Goal: Task Accomplishment & Management: Manage account settings

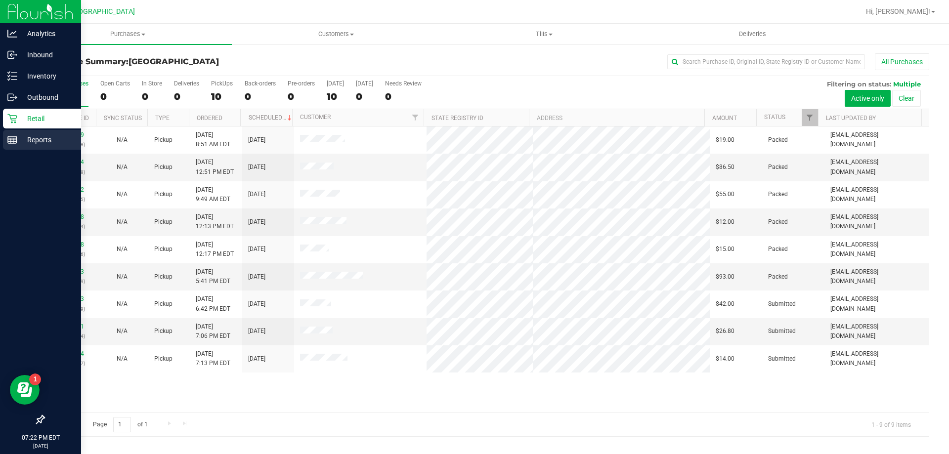
click at [32, 145] on p "Reports" at bounding box center [46, 140] width 59 height 12
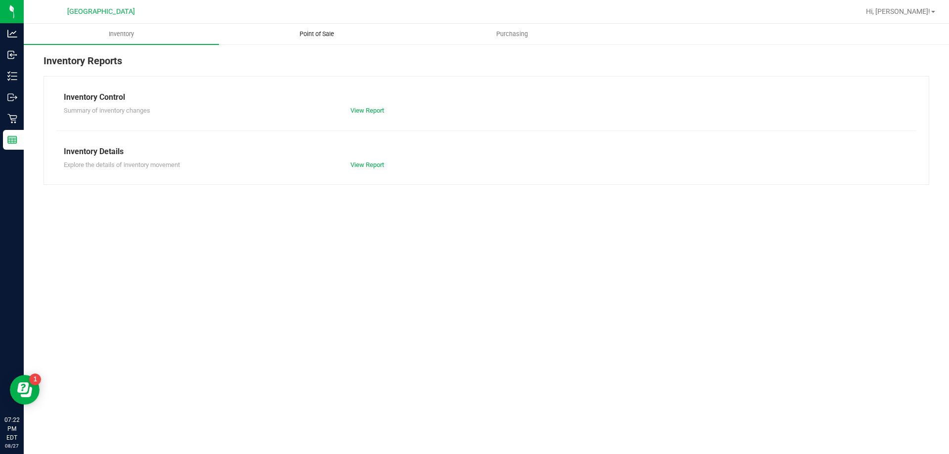
click at [331, 37] on span "Point of Sale" at bounding box center [316, 34] width 61 height 9
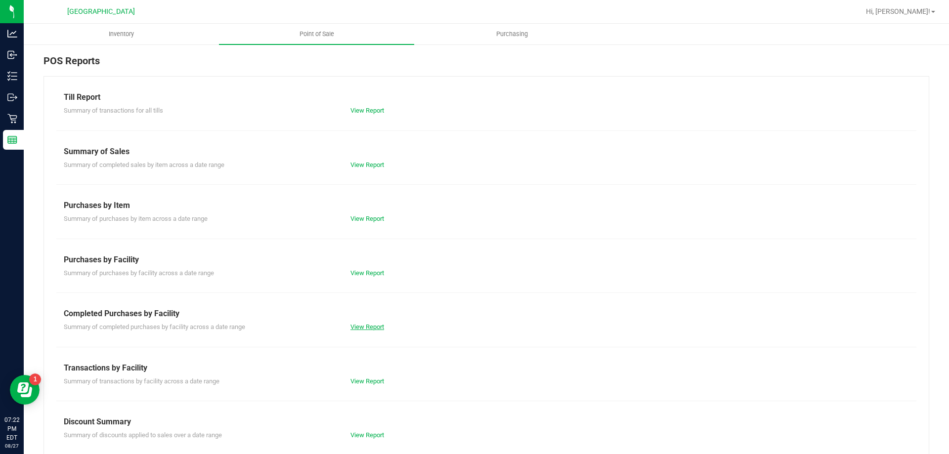
click at [369, 329] on link "View Report" at bounding box center [367, 326] width 34 height 7
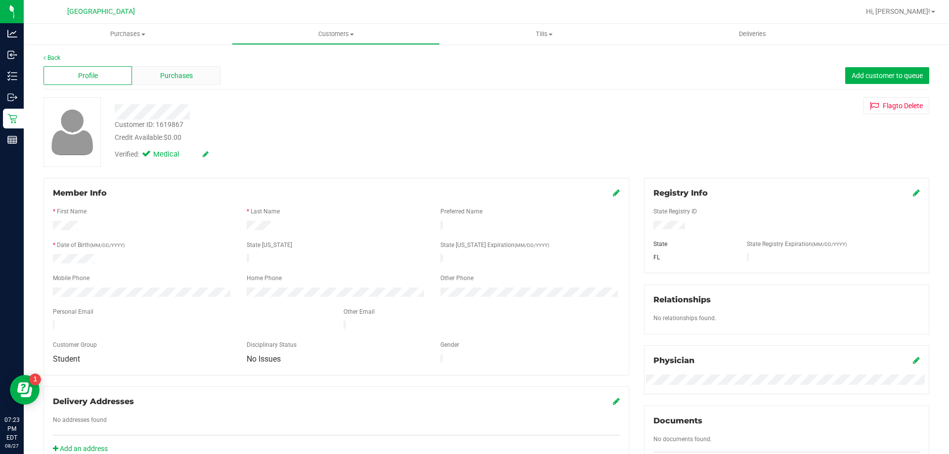
click at [166, 67] on div "Purchases" at bounding box center [176, 75] width 88 height 19
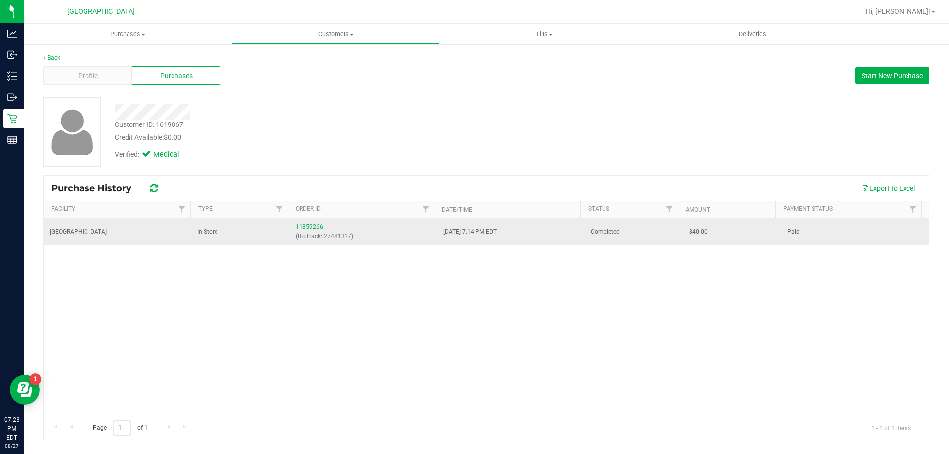
click at [307, 225] on link "11859266" at bounding box center [309, 226] width 28 height 7
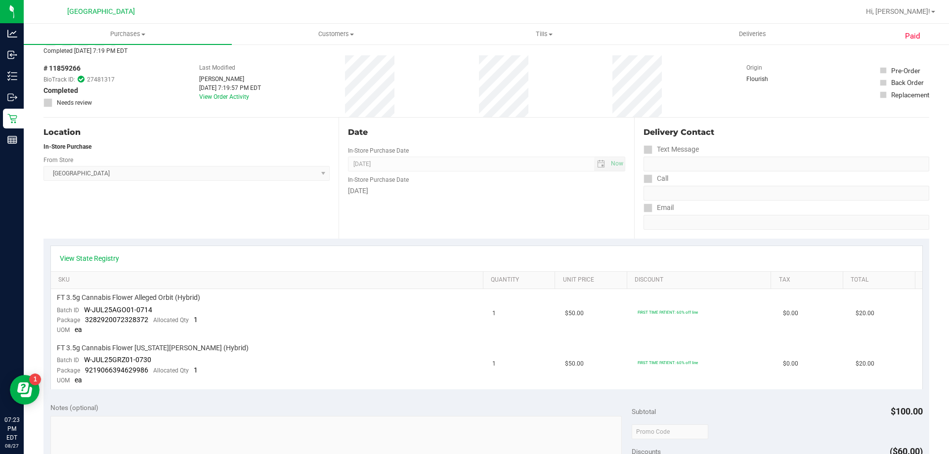
scroll to position [148, 0]
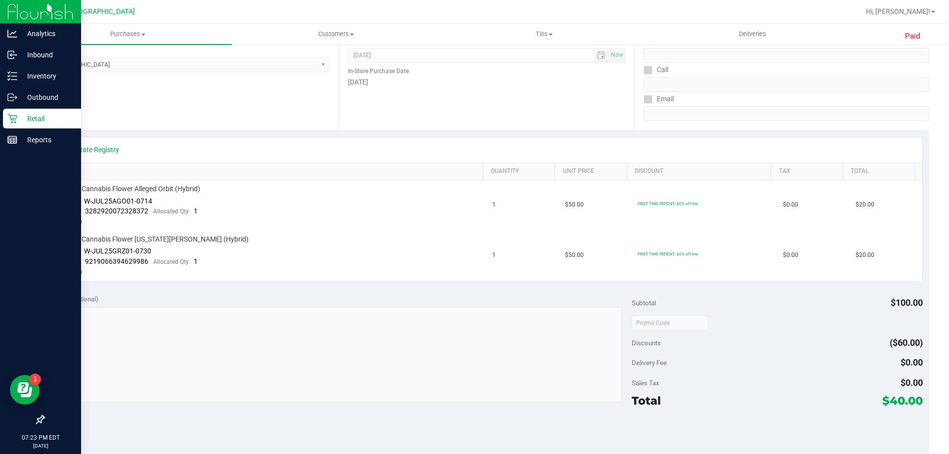
click at [26, 9] on img at bounding box center [40, 11] width 66 height 23
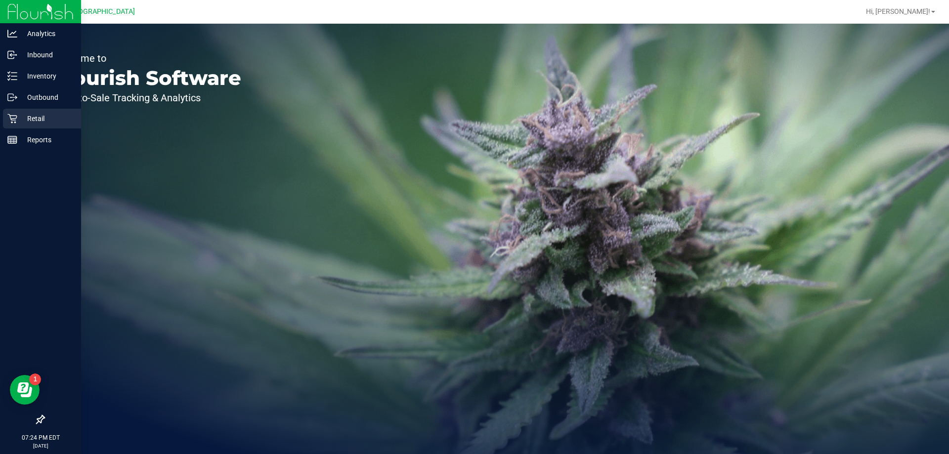
click at [32, 118] on p "Retail" at bounding box center [46, 119] width 59 height 12
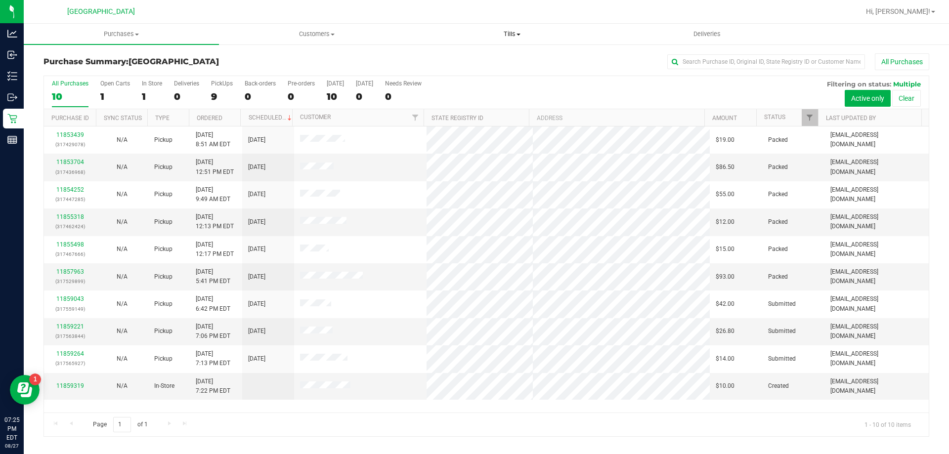
click at [504, 41] on uib-tab-heading "Tills Manage tills Reconcile e-payments" at bounding box center [511, 34] width 194 height 20
click at [466, 64] on span "Manage tills" at bounding box center [447, 59] width 67 height 8
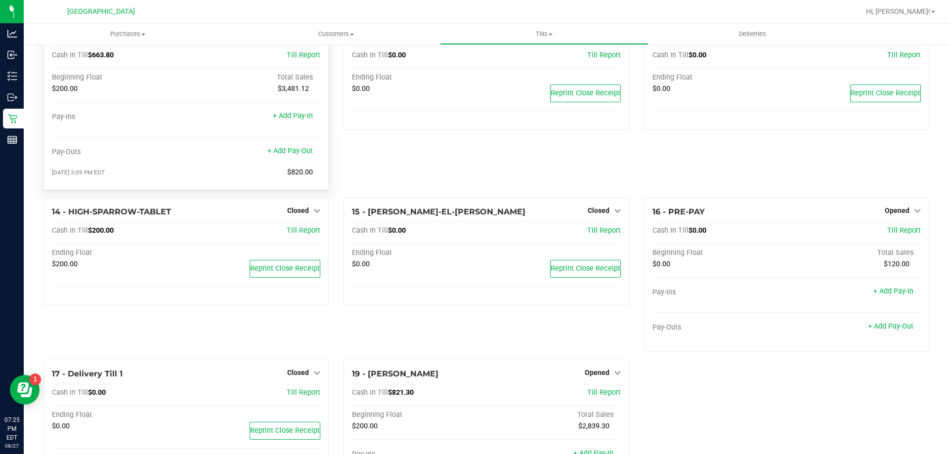
scroll to position [538, 0]
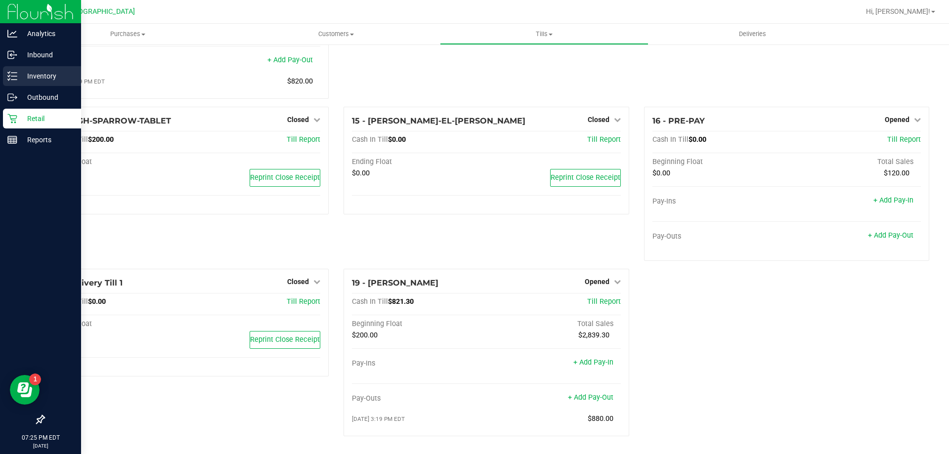
click at [29, 79] on p "Inventory" at bounding box center [46, 76] width 59 height 12
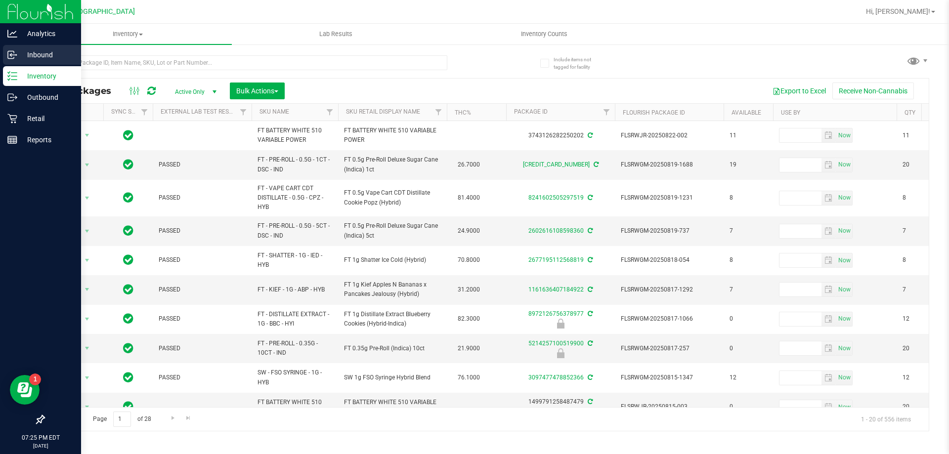
click at [24, 55] on p "Inbound" at bounding box center [46, 55] width 59 height 12
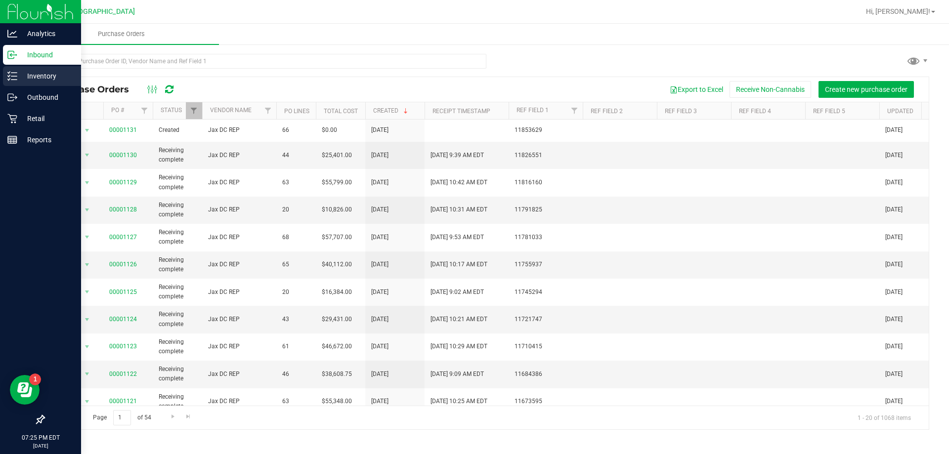
click at [124, 125] on span "00001131" at bounding box center [123, 129] width 28 height 9
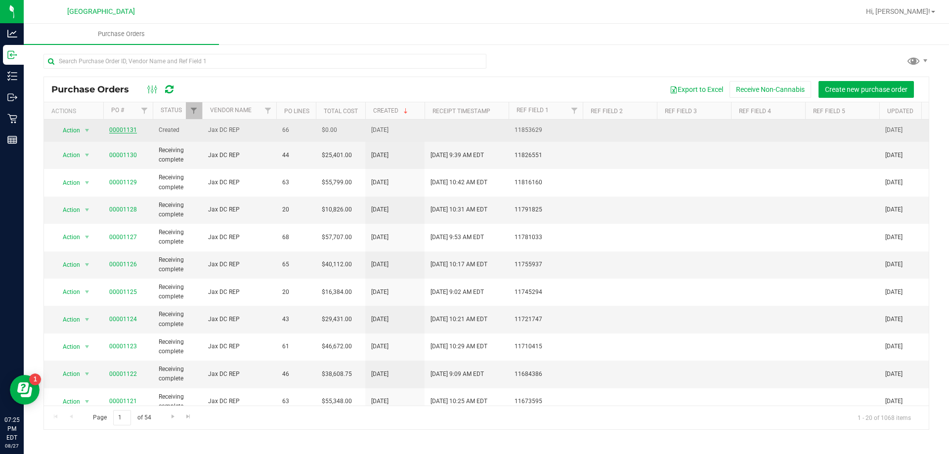
click at [123, 131] on link "00001131" at bounding box center [123, 129] width 28 height 7
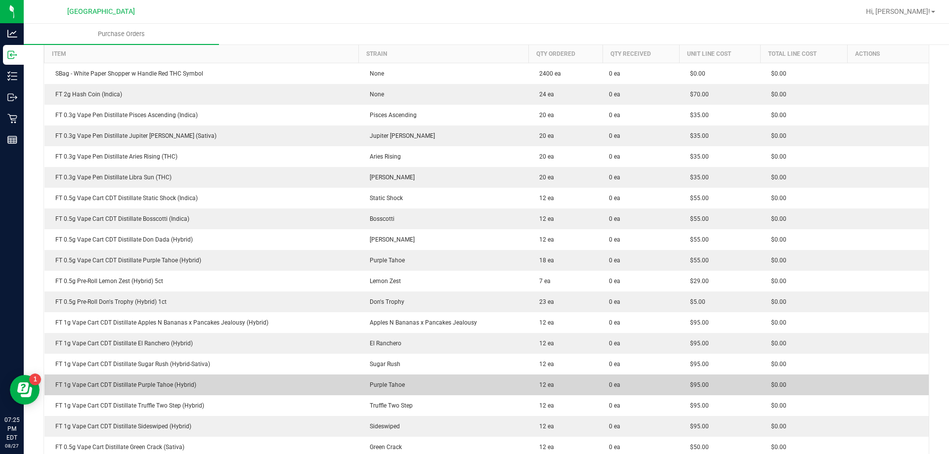
scroll to position [77, 0]
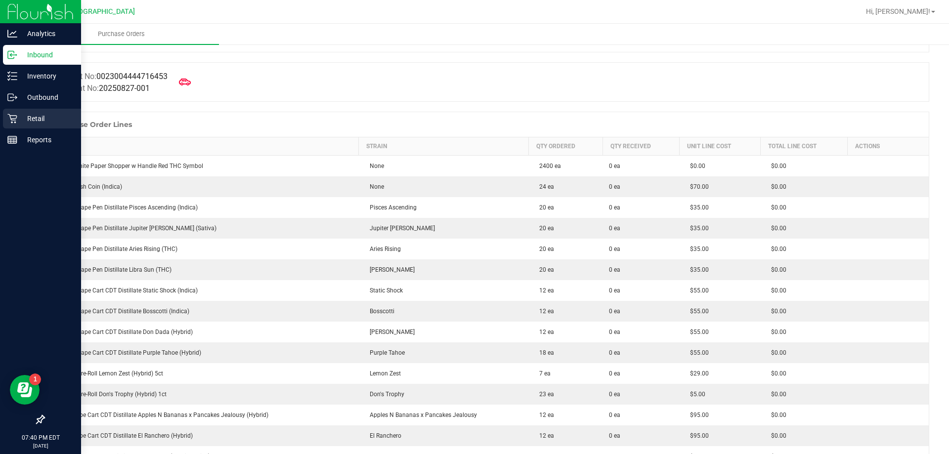
click at [7, 125] on div "Retail" at bounding box center [42, 119] width 78 height 20
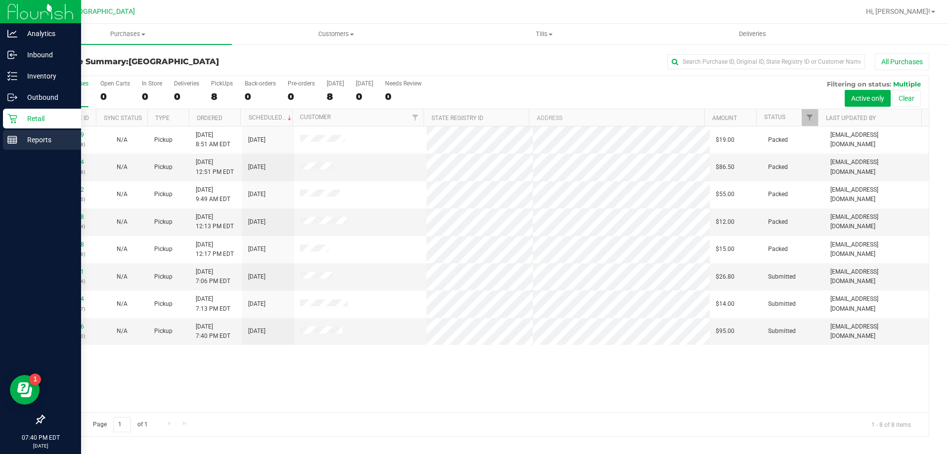
click at [14, 145] on div "Reports" at bounding box center [42, 140] width 78 height 20
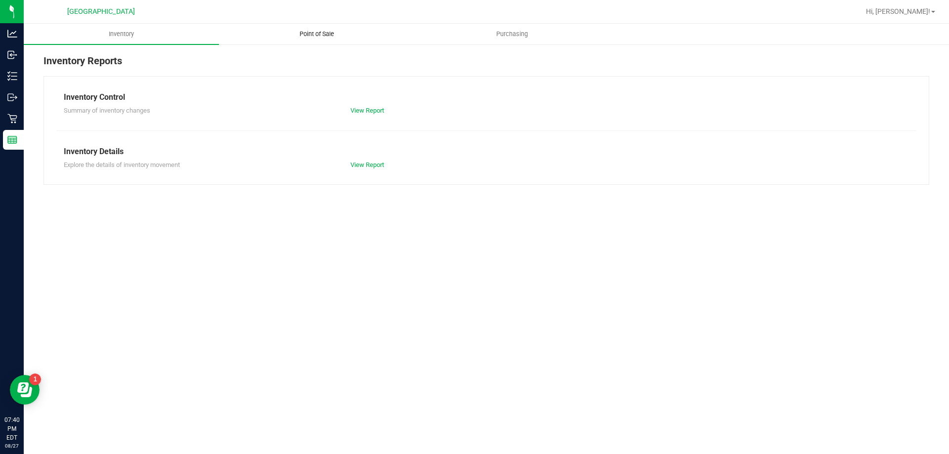
click at [314, 32] on span "Point of Sale" at bounding box center [316, 34] width 61 height 9
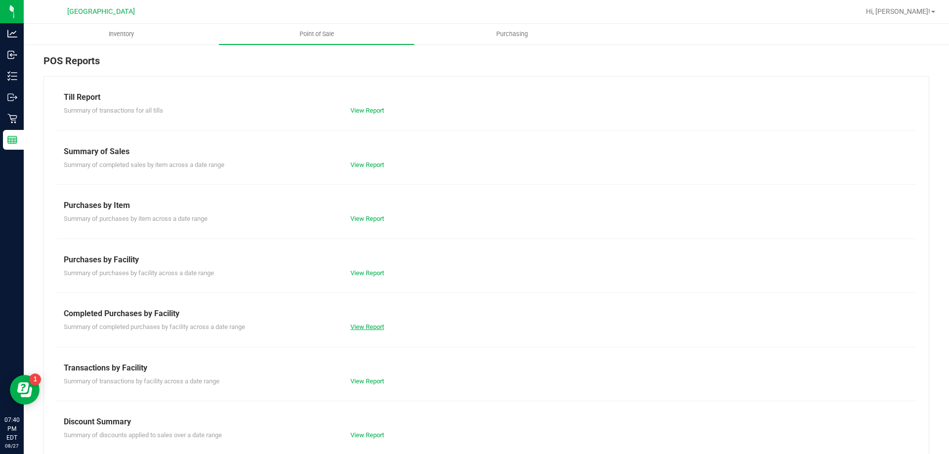
drag, startPoint x: 363, startPoint y: 332, endPoint x: 367, endPoint y: 326, distance: 7.3
click at [367, 326] on div "Till Report Summary of transactions for all tills View Report Summary of Sales …" at bounding box center [485, 292] width 885 height 433
click at [367, 326] on link "View Report" at bounding box center [367, 326] width 34 height 7
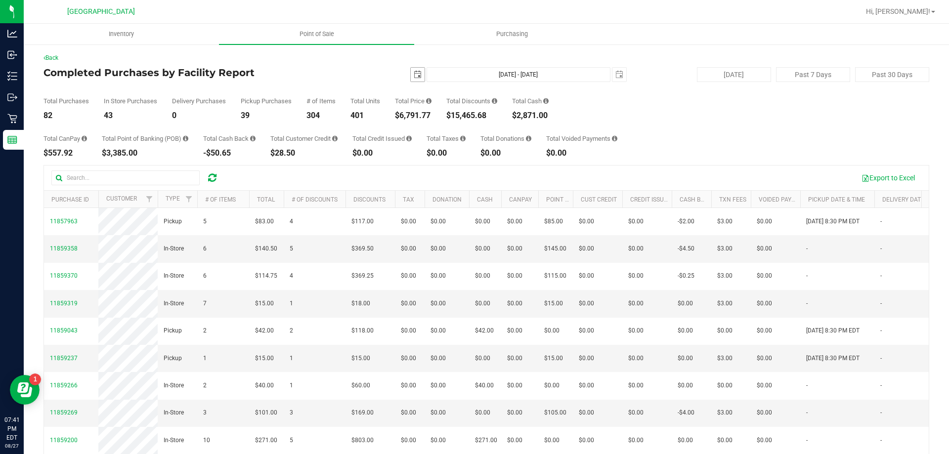
click at [414, 77] on span "select" at bounding box center [418, 75] width 8 height 8
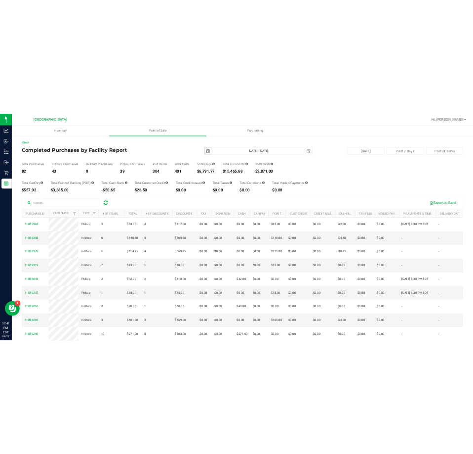
scroll to position [0, 25]
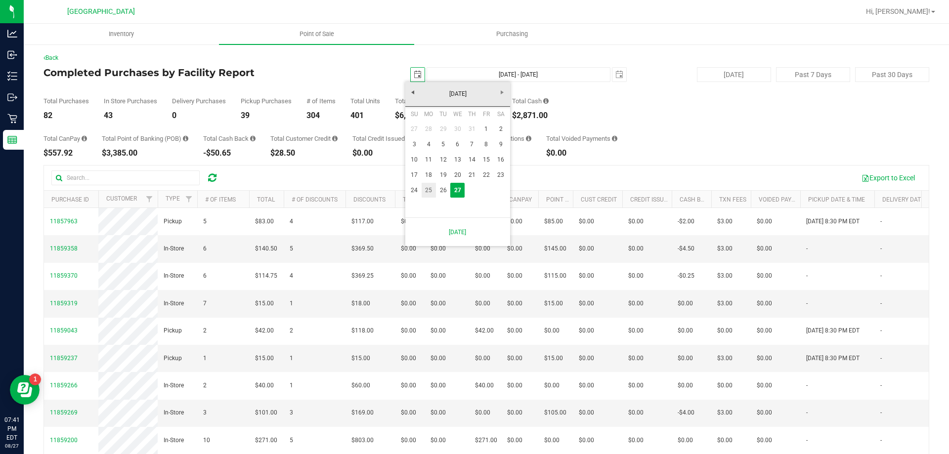
click at [429, 189] on link "25" at bounding box center [428, 190] width 14 height 15
type input "[DATE]"
type input "[DATE] - [DATE]"
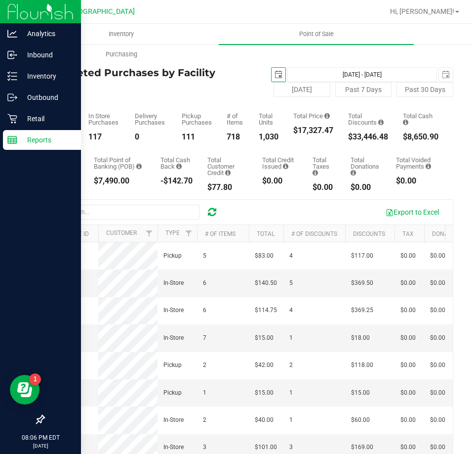
click at [22, 9] on img at bounding box center [40, 11] width 66 height 23
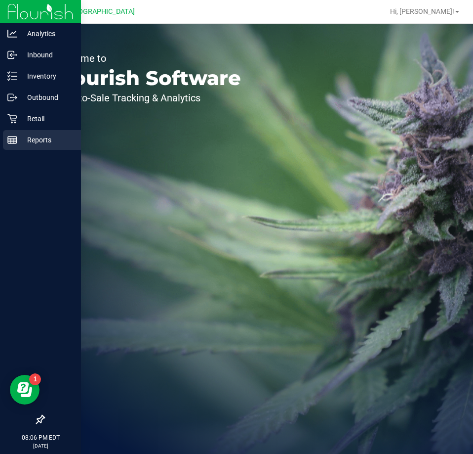
click at [14, 138] on line at bounding box center [12, 138] width 9 height 0
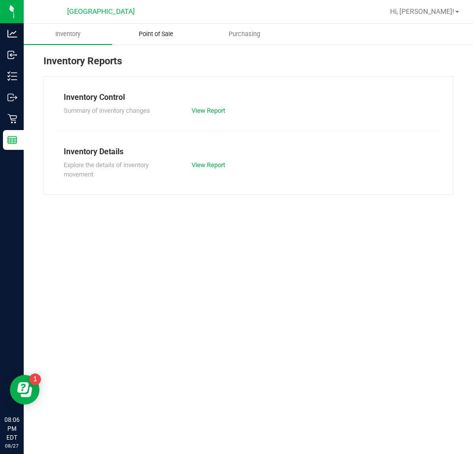
click at [165, 27] on uib-tab-heading "Point of Sale" at bounding box center [156, 34] width 87 height 20
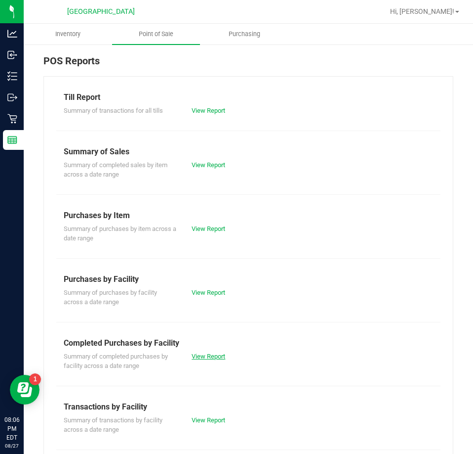
click at [207, 361] on div "Summary of completed purchases by facility across a date range View Report" at bounding box center [248, 360] width 384 height 22
click at [208, 357] on link "View Report" at bounding box center [209, 355] width 34 height 7
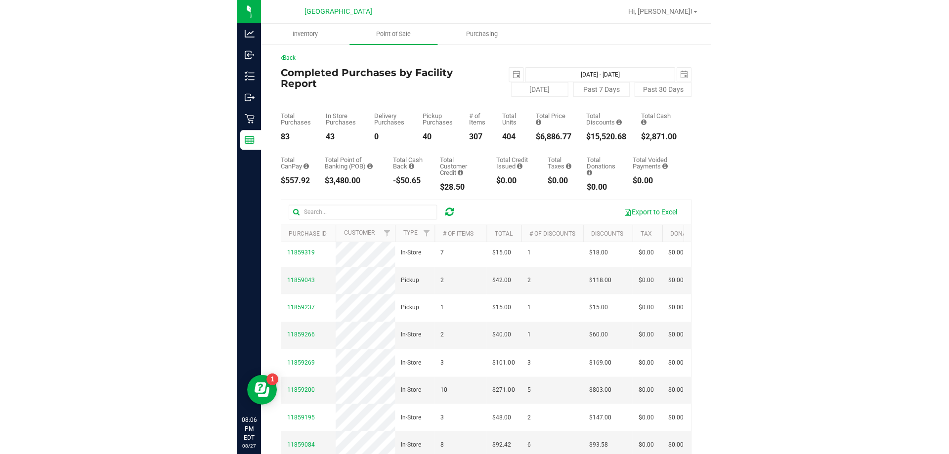
scroll to position [247, 0]
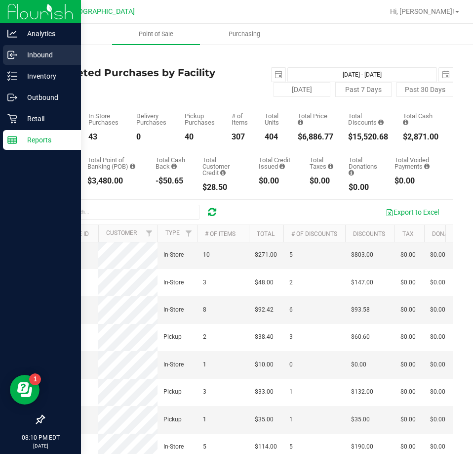
click at [13, 49] on div "Inbound" at bounding box center [42, 55] width 78 height 20
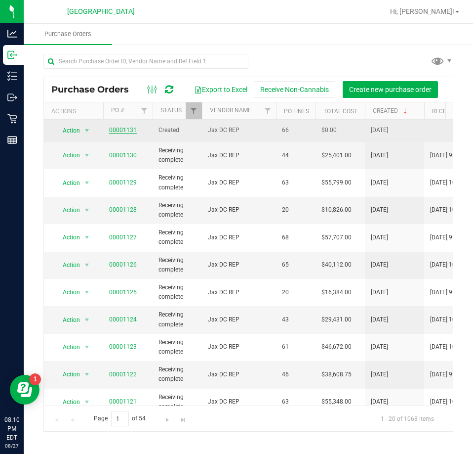
click at [123, 128] on link "00001131" at bounding box center [123, 129] width 28 height 7
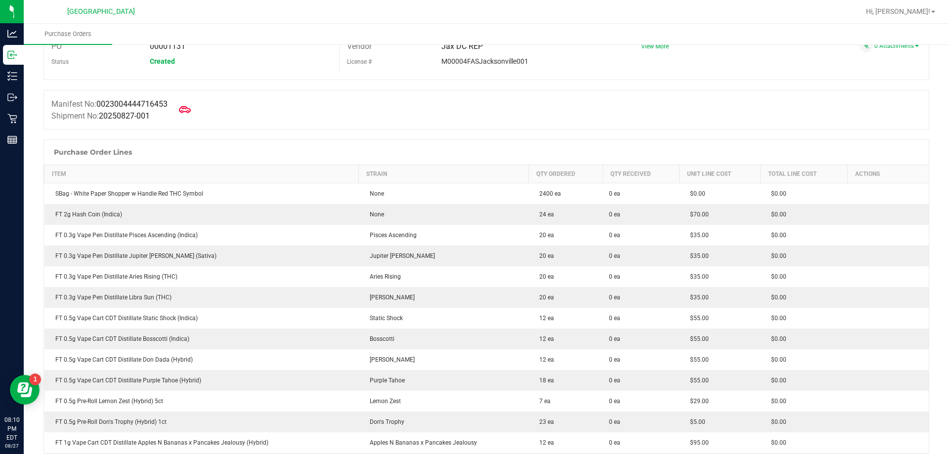
scroll to position [198, 0]
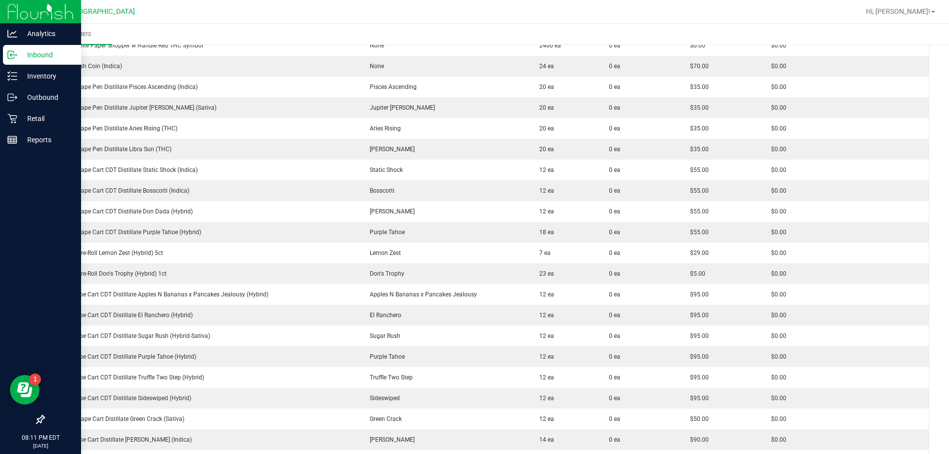
click at [23, 14] on img at bounding box center [40, 11] width 66 height 23
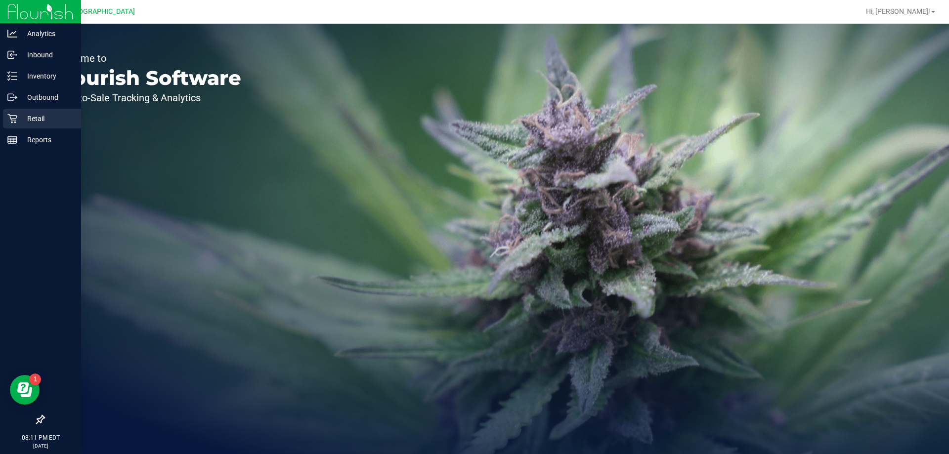
click at [29, 113] on p "Retail" at bounding box center [46, 119] width 59 height 12
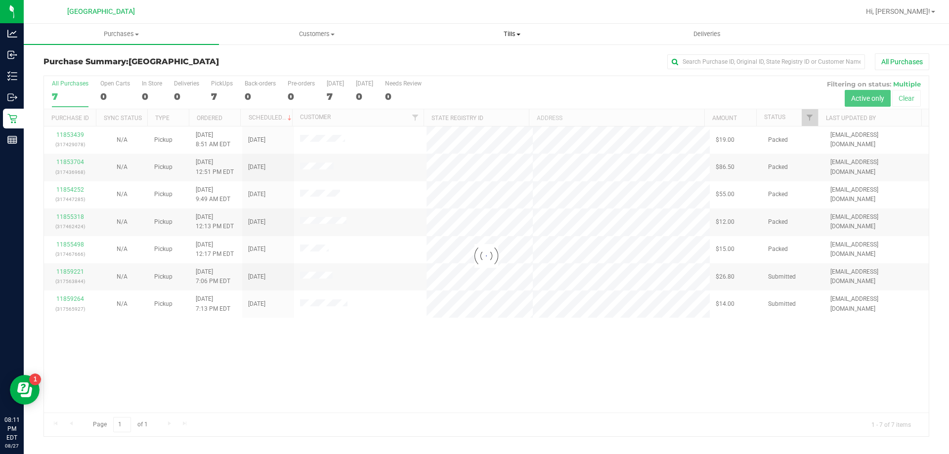
click at [511, 34] on span "Tills" at bounding box center [511, 34] width 194 height 9
click at [433, 58] on span "Manage tills" at bounding box center [447, 59] width 67 height 8
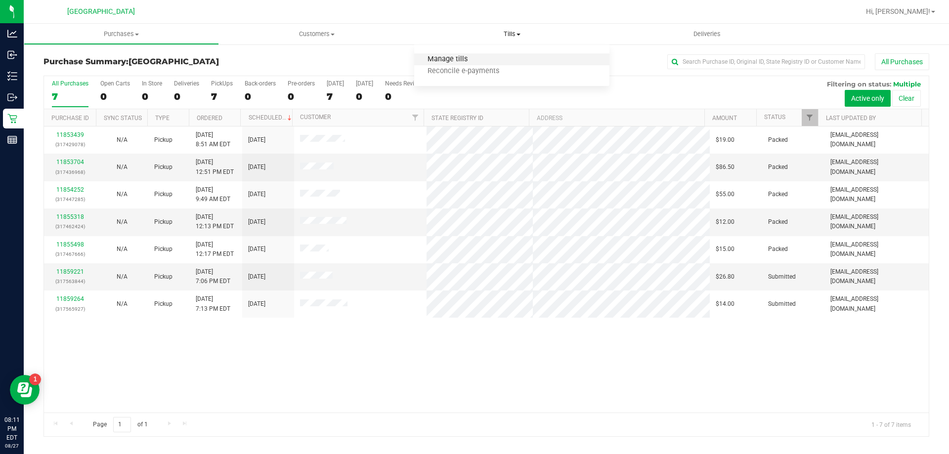
click at [447, 59] on span "Manage tills" at bounding box center [447, 59] width 67 height 8
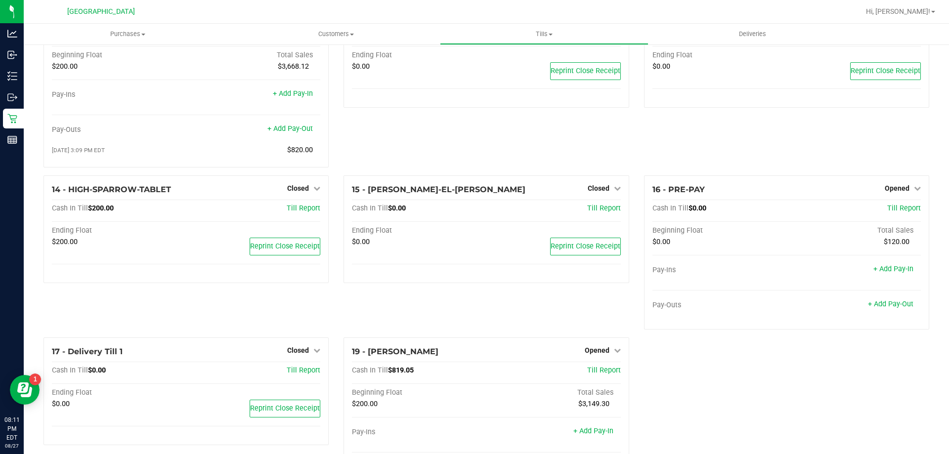
scroll to position [538, 0]
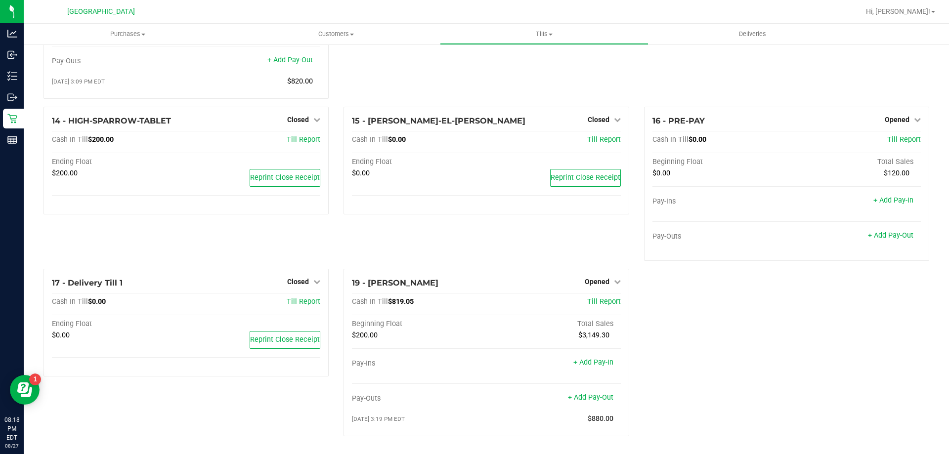
scroll to position [538, 0]
click at [599, 276] on div "Opened" at bounding box center [602, 282] width 36 height 12
click at [605, 284] on link "Opened" at bounding box center [602, 282] width 36 height 8
click at [599, 301] on link "Close Till" at bounding box center [597, 302] width 27 height 8
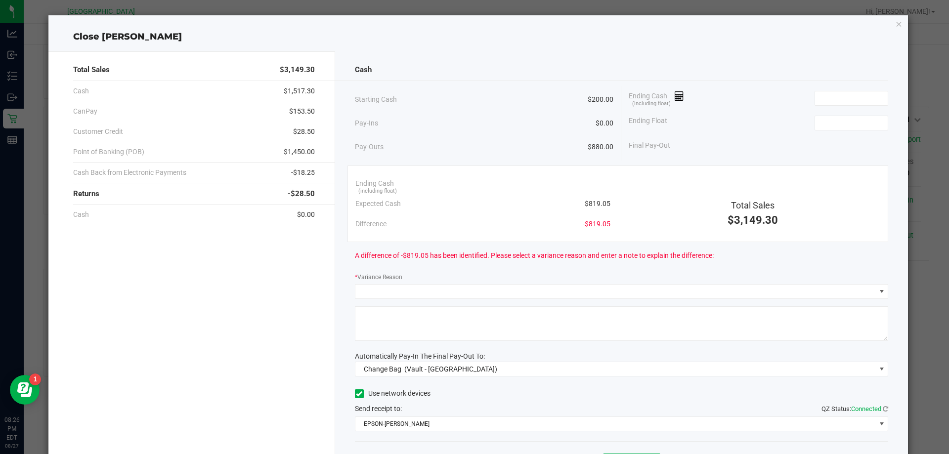
click at [859, 88] on div "Ending Cash (including float)" at bounding box center [757, 98] width 259 height 25
click at [857, 94] on input at bounding box center [851, 98] width 73 height 14
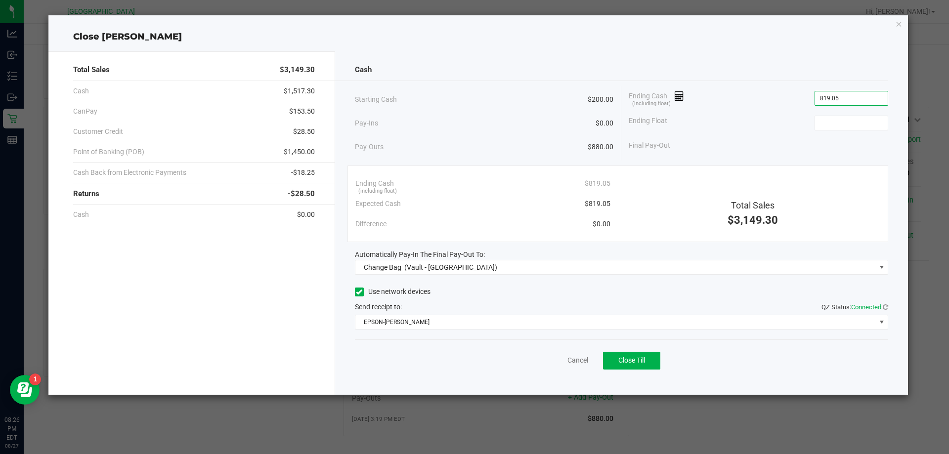
type input "$819.05"
click at [845, 107] on div "Ending Cash (including float) $819.05" at bounding box center [757, 98] width 259 height 25
click at [843, 120] on input at bounding box center [851, 123] width 73 height 14
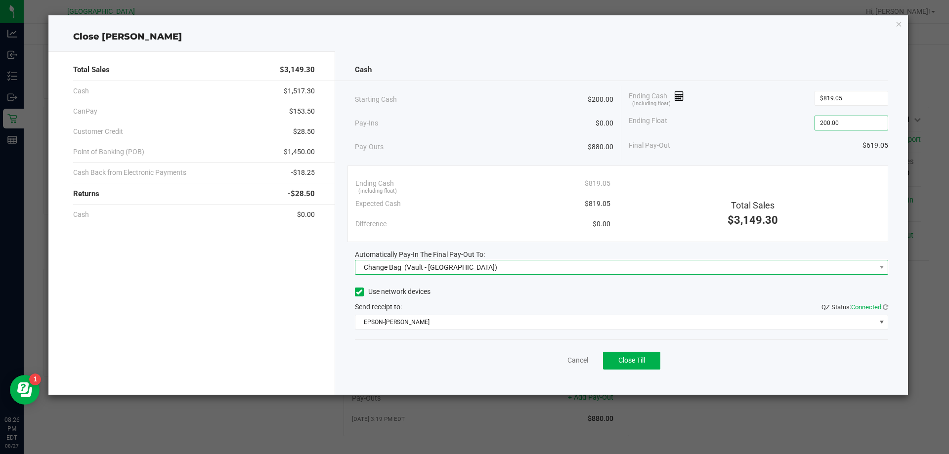
type input "$200.00"
click at [428, 271] on span "(Vault - Orange Park WC)" at bounding box center [450, 267] width 93 height 8
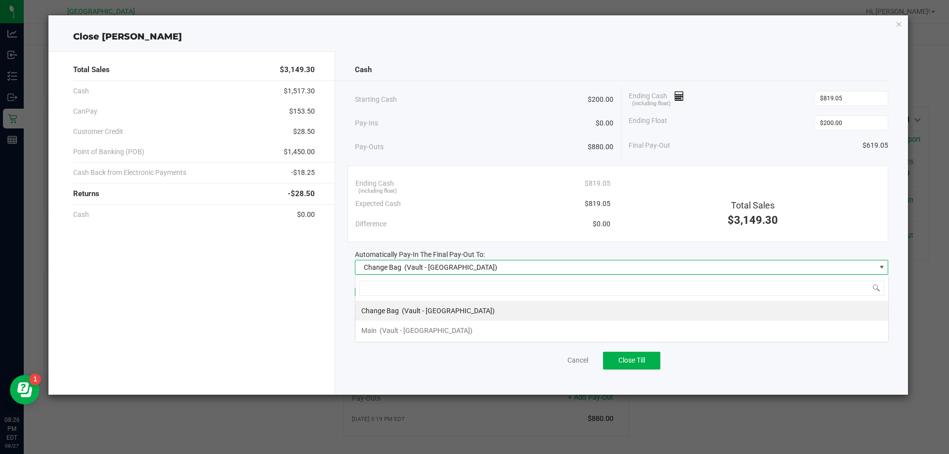
scroll to position [15, 533]
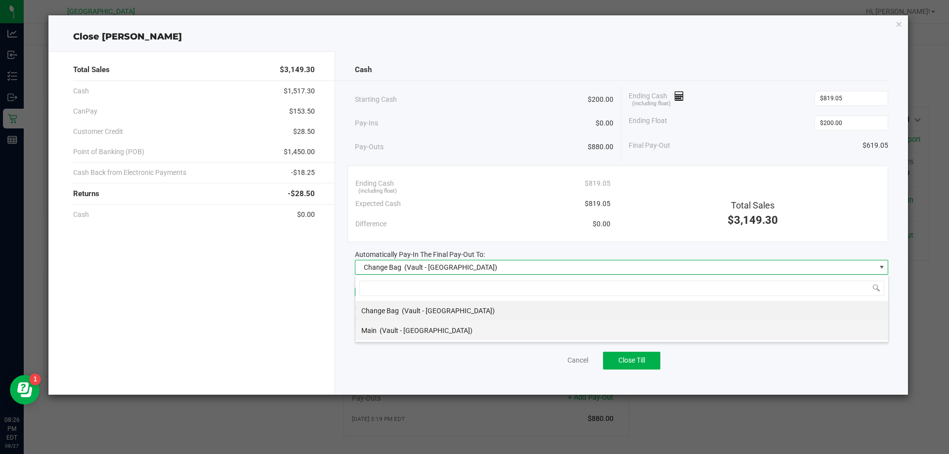
click at [390, 333] on span "(Vault - Orange Park WC)" at bounding box center [425, 331] width 93 height 8
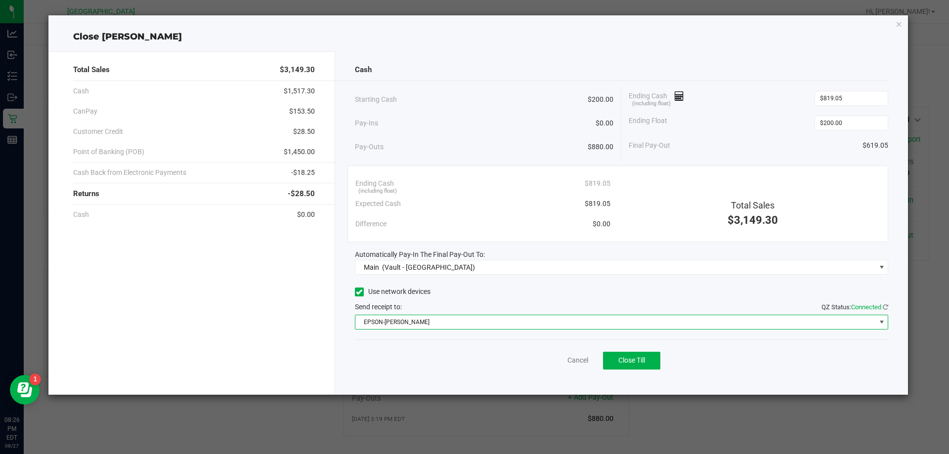
click at [406, 322] on span "EPSON-AUDREY-KITCHING" at bounding box center [615, 322] width 520 height 14
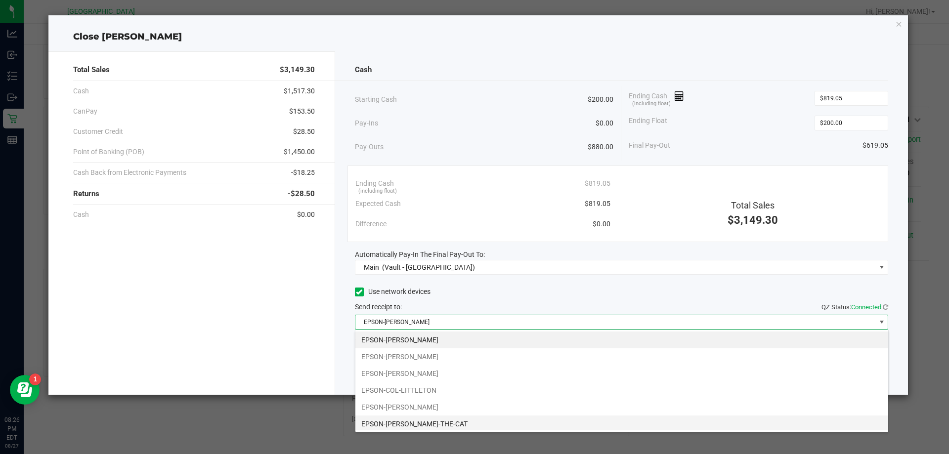
drag, startPoint x: 406, startPoint y: 424, endPoint x: 439, endPoint y: 365, distance: 67.2
click at [407, 424] on li "EPSON-CONRAD-THE-CAT" at bounding box center [621, 423] width 533 height 17
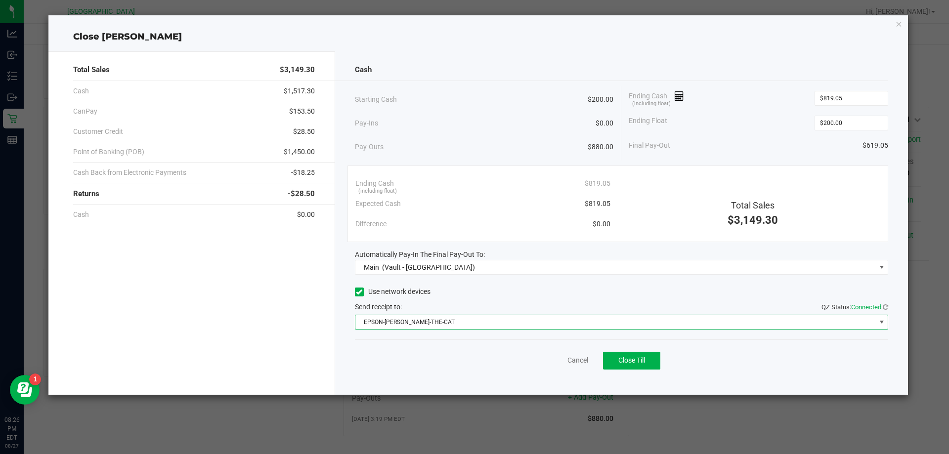
click at [439, 356] on div "Cancel Close Till" at bounding box center [622, 358] width 534 height 38
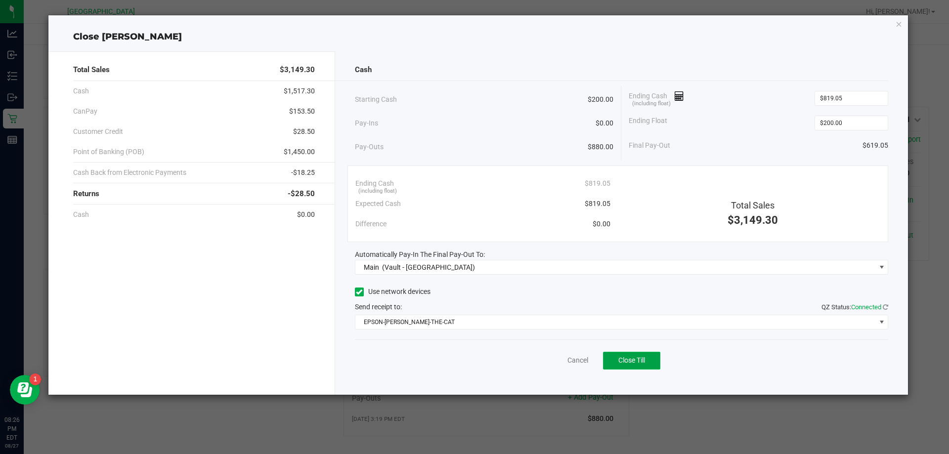
click at [624, 364] on span "Close Till" at bounding box center [631, 360] width 27 height 8
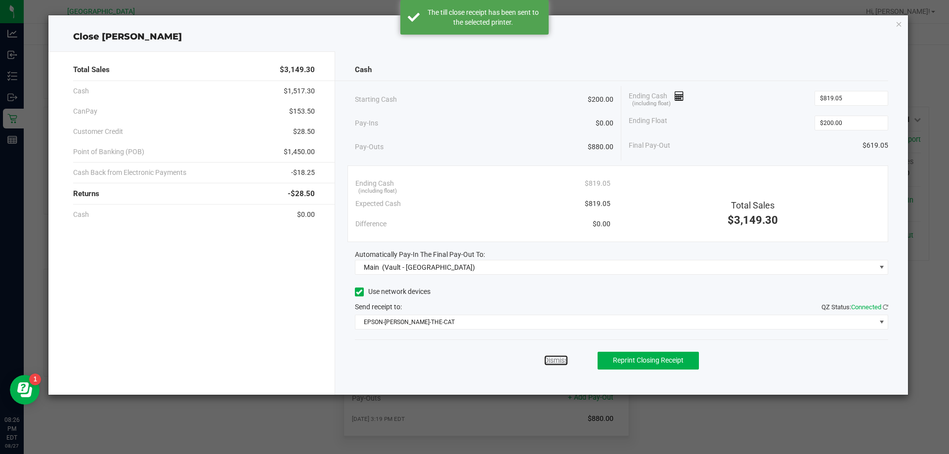
click at [554, 364] on link "Dismiss" at bounding box center [556, 360] width 24 height 10
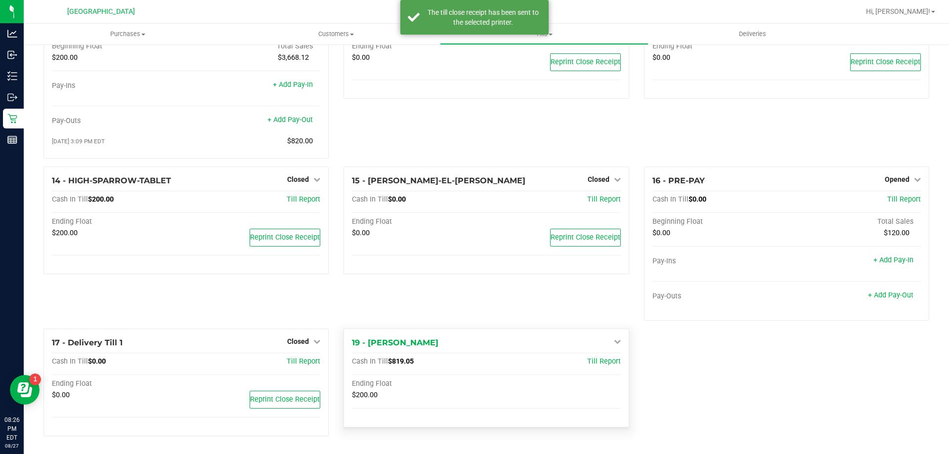
scroll to position [477, 0]
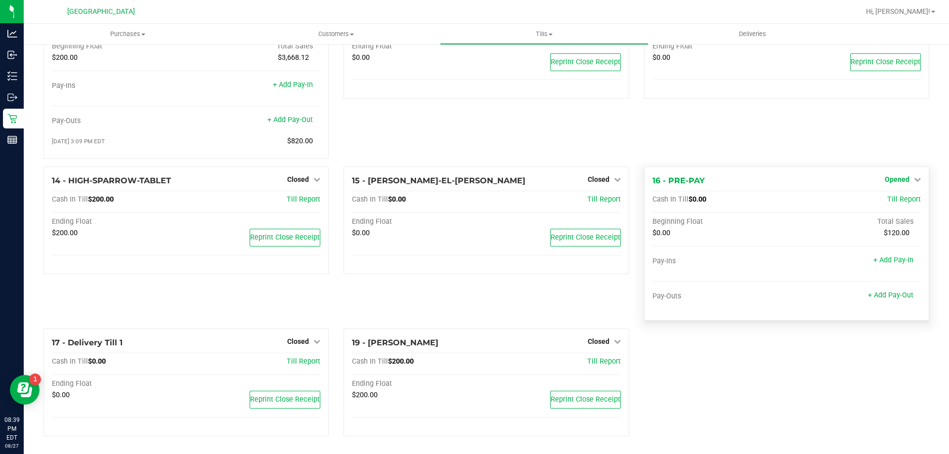
click at [888, 181] on span "Opened" at bounding box center [896, 179] width 25 height 8
click at [884, 199] on link "Close Till" at bounding box center [897, 200] width 27 height 8
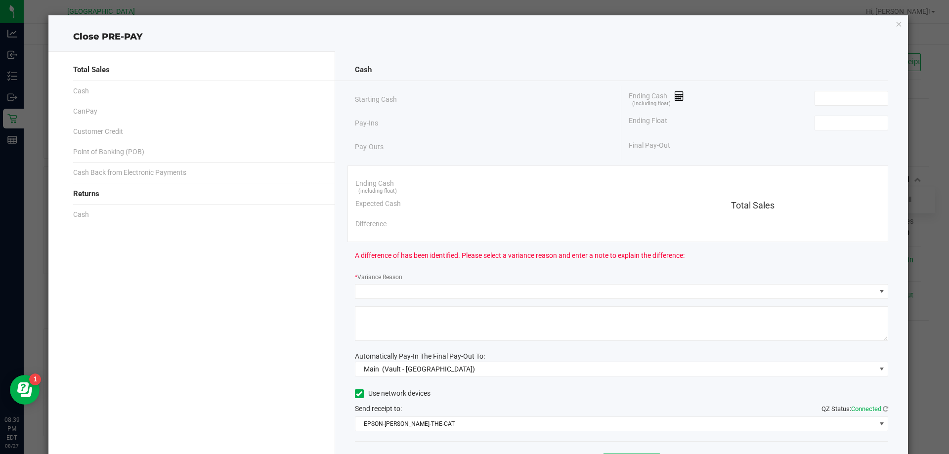
click at [828, 109] on div "Ending Cash (including float)" at bounding box center [757, 98] width 259 height 25
click at [830, 97] on input at bounding box center [851, 98] width 73 height 14
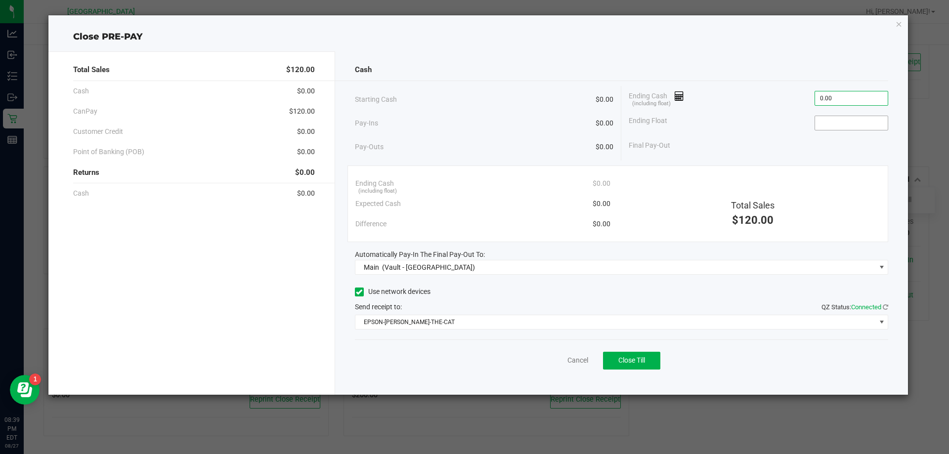
type input "$0.00"
click at [844, 129] on input at bounding box center [851, 123] width 73 height 14
type input "$0.00"
click at [737, 123] on div "Ending Float $0.00" at bounding box center [757, 123] width 259 height 25
click at [637, 358] on span "Close Till" at bounding box center [631, 360] width 27 height 8
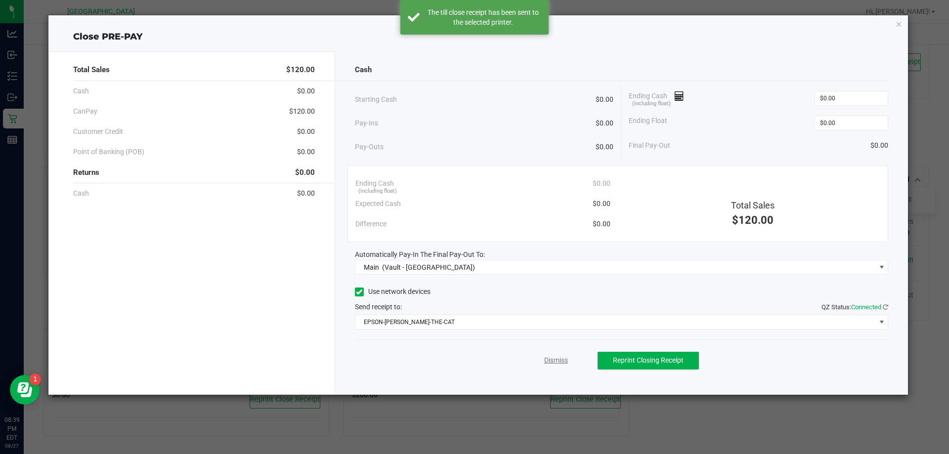
click at [556, 363] on link "Dismiss" at bounding box center [556, 360] width 24 height 10
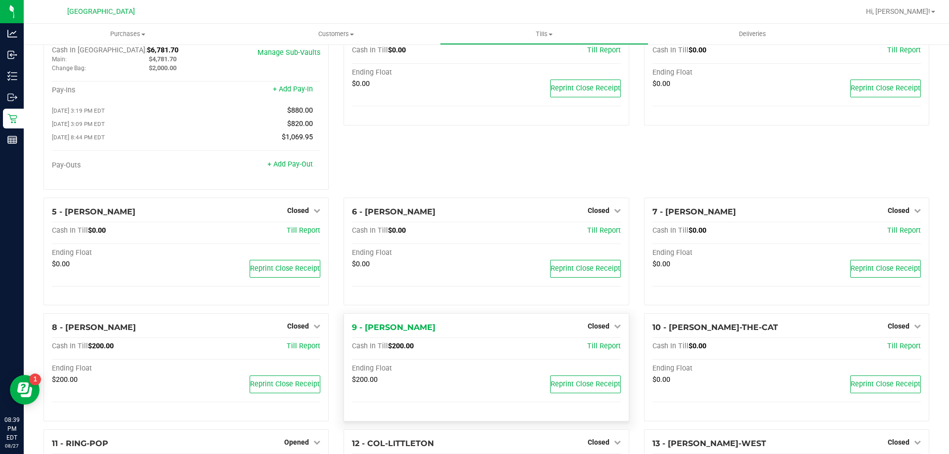
scroll to position [0, 0]
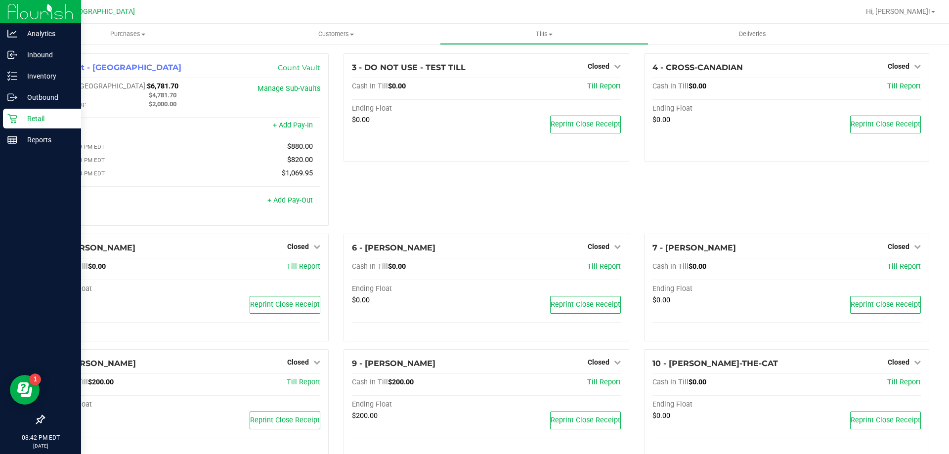
click at [25, 126] on div "Retail" at bounding box center [42, 119] width 78 height 20
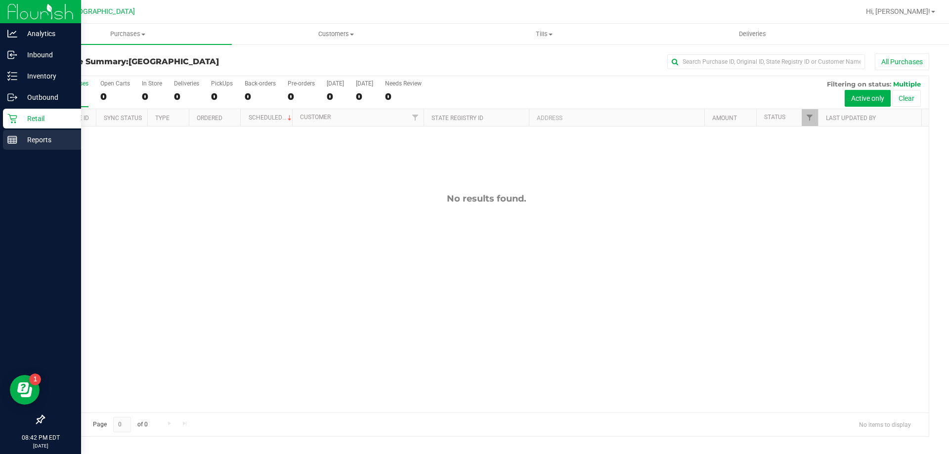
click at [9, 142] on icon at bounding box center [12, 140] width 10 height 10
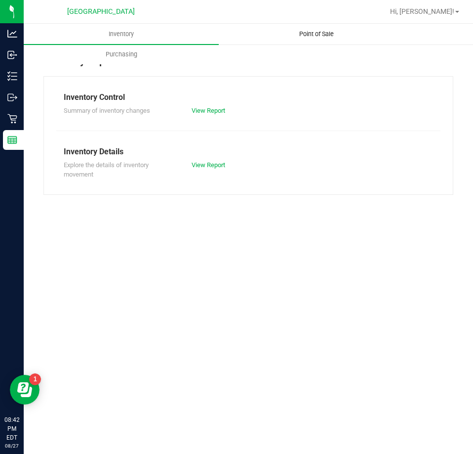
click at [313, 41] on uib-tab-heading "Point of Sale" at bounding box center [316, 34] width 194 height 20
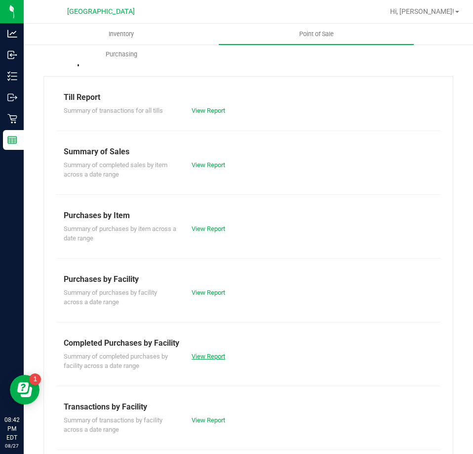
click at [208, 358] on link "View Report" at bounding box center [209, 355] width 34 height 7
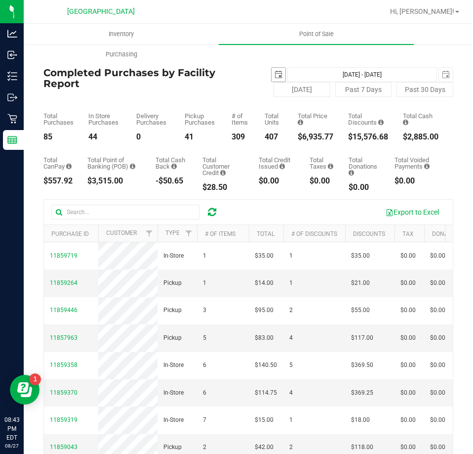
click at [275, 76] on span "select" at bounding box center [279, 75] width 8 height 8
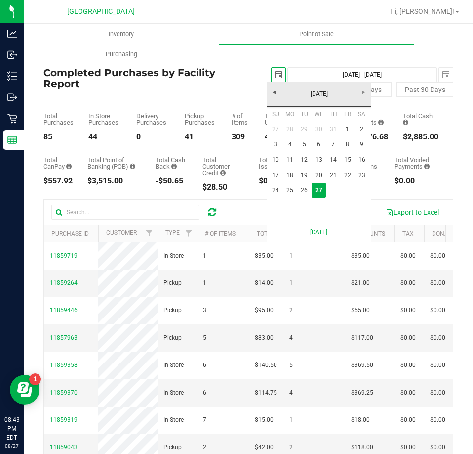
scroll to position [0, 25]
click at [294, 193] on link "25" at bounding box center [290, 190] width 14 height 15
type input "[DATE]"
type input "[DATE] - [DATE]"
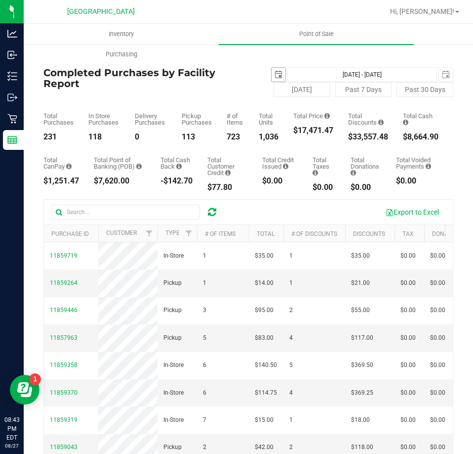
click at [275, 74] on span "select" at bounding box center [279, 75] width 8 height 8
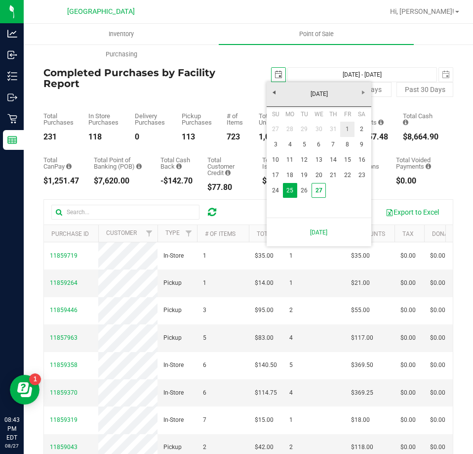
click at [345, 128] on link "1" at bounding box center [347, 129] width 14 height 15
type input "2025-08-01"
type input "Aug 1, 2025 - Aug 27, 2025"
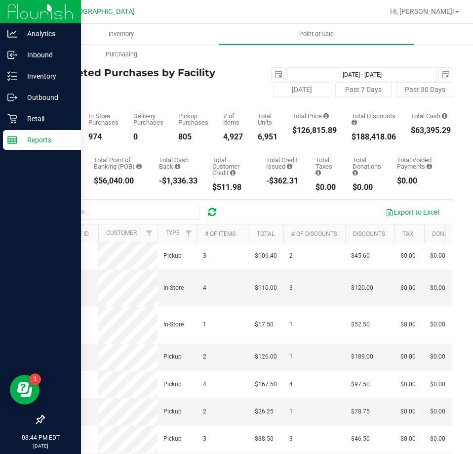
click at [31, 141] on p "Reports" at bounding box center [46, 140] width 59 height 12
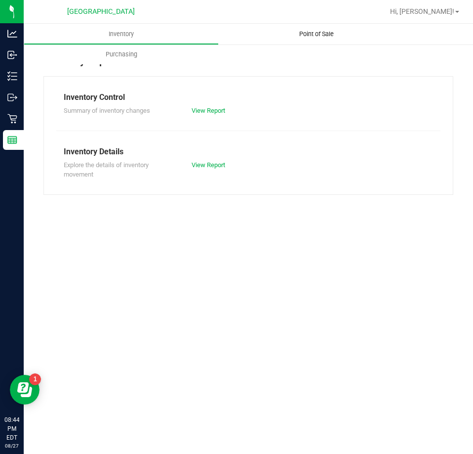
click at [311, 38] on span "Point of Sale" at bounding box center [316, 34] width 61 height 9
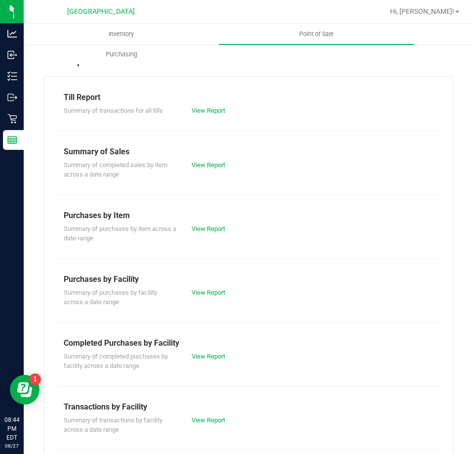
click at [207, 297] on div "Summary of purchases by facility across a date range View Report" at bounding box center [248, 296] width 384 height 22
click at [208, 293] on link "View Report" at bounding box center [209, 292] width 34 height 7
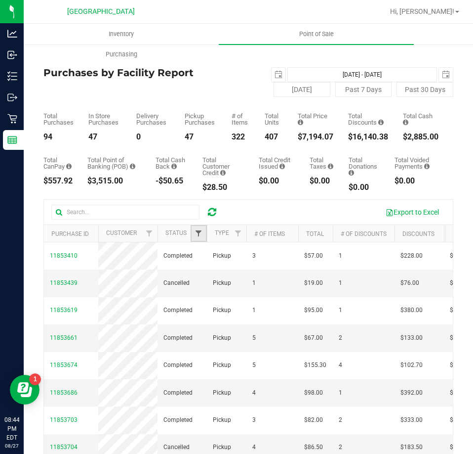
click at [198, 236] on span "Filter" at bounding box center [199, 233] width 8 height 8
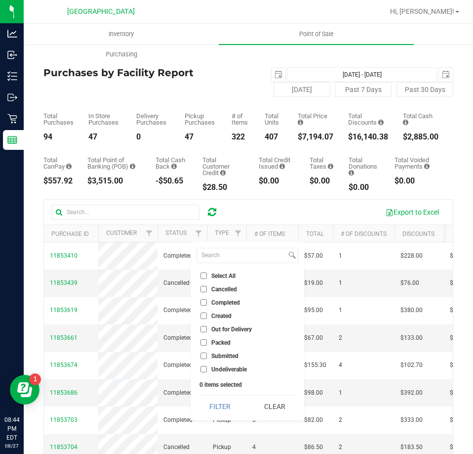
click at [216, 288] on span "Cancelled" at bounding box center [224, 289] width 26 height 6
click at [207, 288] on input "Cancelled" at bounding box center [204, 289] width 6 height 6
checkbox input "true"
click at [207, 398] on button "Filter" at bounding box center [220, 406] width 47 height 22
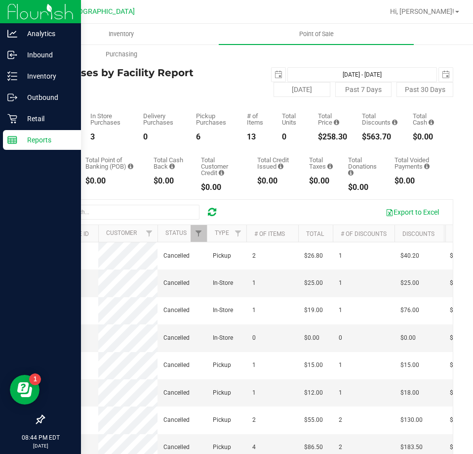
click at [7, 145] on div "Reports" at bounding box center [42, 140] width 78 height 20
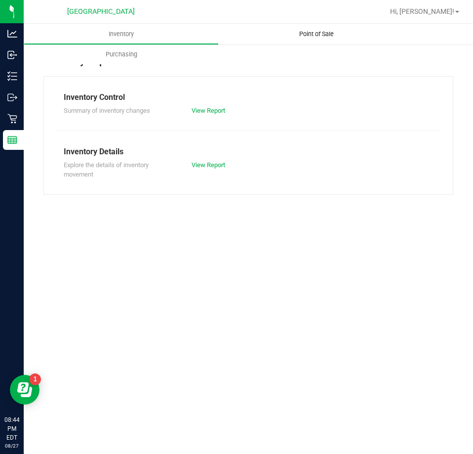
click at [289, 26] on uib-tab-heading "Point of Sale" at bounding box center [316, 34] width 195 height 21
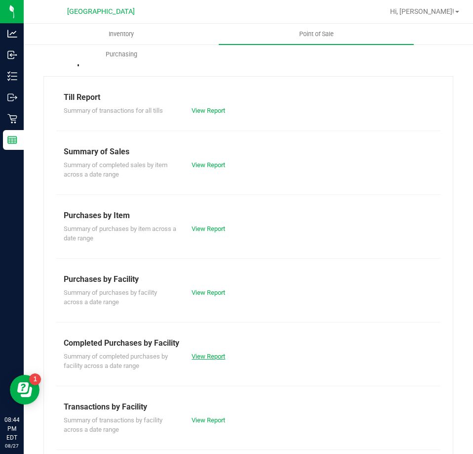
click at [198, 359] on link "View Report" at bounding box center [209, 355] width 34 height 7
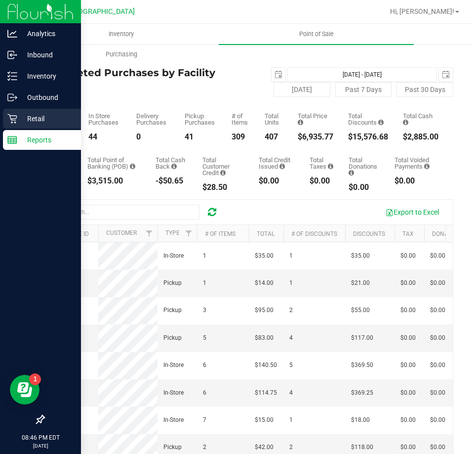
click at [16, 114] on icon at bounding box center [12, 119] width 10 height 10
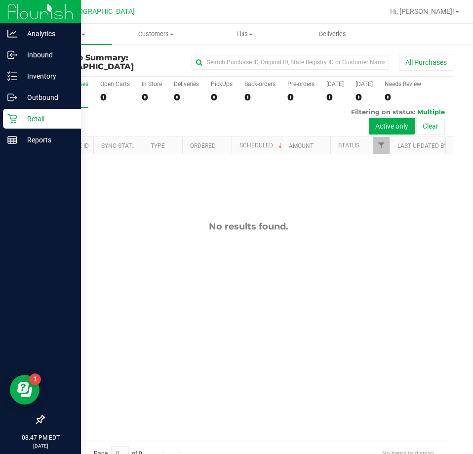
click at [8, 119] on icon at bounding box center [12, 119] width 10 height 10
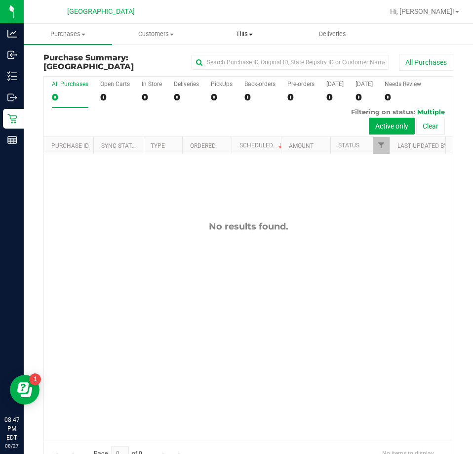
click at [249, 39] on uib-tab-heading "Tills Manage tills Reconcile e-payments" at bounding box center [244, 34] width 87 height 20
click at [233, 55] on span "Manage tills" at bounding box center [233, 59] width 67 height 8
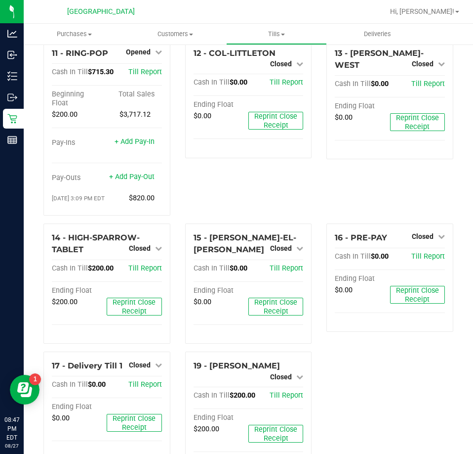
scroll to position [494, 0]
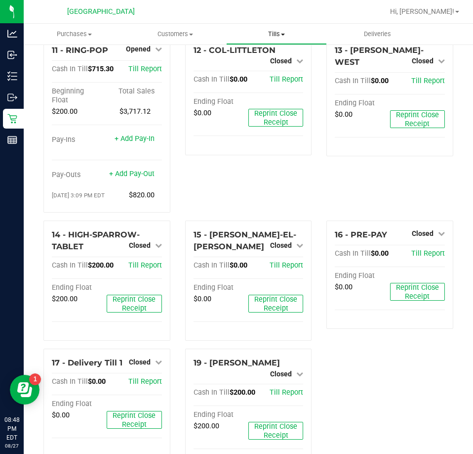
click at [265, 28] on uib-tab-heading "Tills Manage tills Reconcile e-payments" at bounding box center [277, 34] width 100 height 20
click at [255, 60] on span "Manage tills" at bounding box center [259, 59] width 67 height 8
click at [276, 35] on span "Tills" at bounding box center [277, 34] width 100 height 9
click at [256, 74] on span "Reconcile e-payments" at bounding box center [275, 71] width 98 height 8
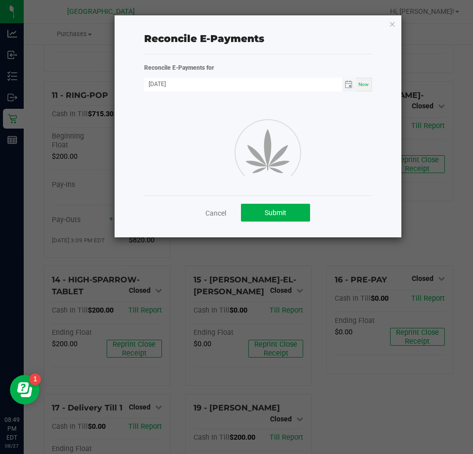
scroll to position [494, 0]
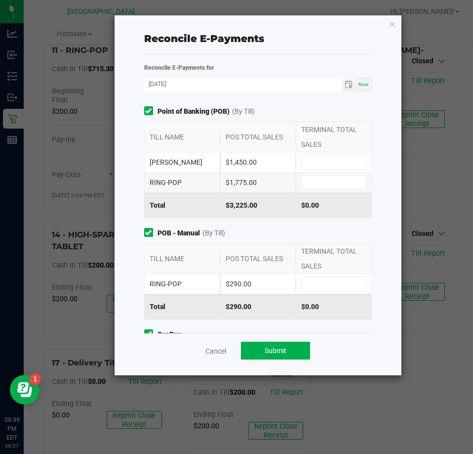
click at [334, 153] on div "LIONEL-RICHIE $1,450.00" at bounding box center [258, 162] width 228 height 20
click at [328, 155] on input at bounding box center [334, 162] width 64 height 14
type input "$1,450.00"
click at [333, 181] on input at bounding box center [334, 182] width 64 height 14
type input "$1,775.00"
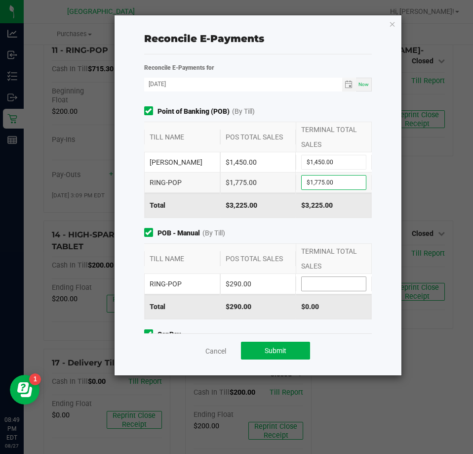
click at [308, 286] on input at bounding box center [334, 284] width 64 height 14
type input "$290.00"
click at [381, 268] on div "Reconcile E-Payments Reconcile E-Payments for 08/27/2025 Now Point of Banking (…" at bounding box center [259, 195] width 288 height 360
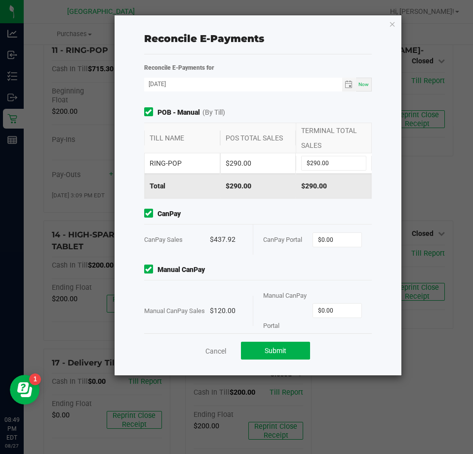
scroll to position [136, 0]
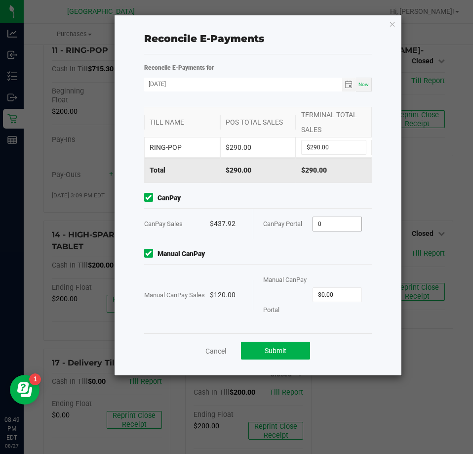
click at [322, 219] on input "0" at bounding box center [337, 224] width 48 height 14
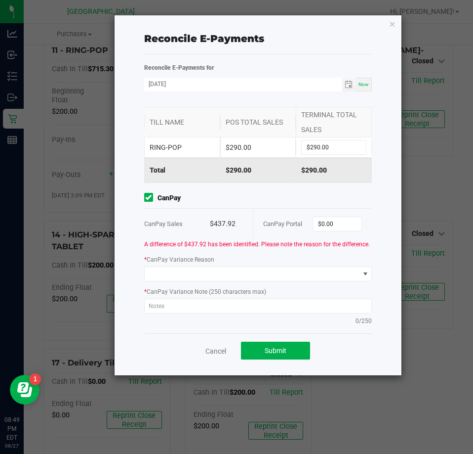
click at [326, 215] on div "CanPay Portal $0.00" at bounding box center [312, 223] width 99 height 30
click at [324, 220] on input "0" at bounding box center [337, 224] width 48 height 14
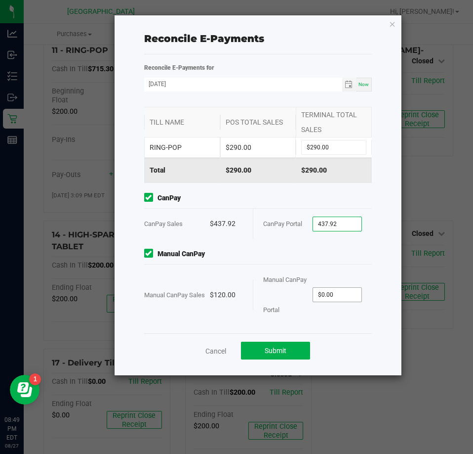
type input "$437.92"
click at [327, 291] on input "0" at bounding box center [337, 295] width 48 height 14
type input "$120.00"
click at [326, 346] on div "Cancel Submit" at bounding box center [258, 350] width 228 height 34
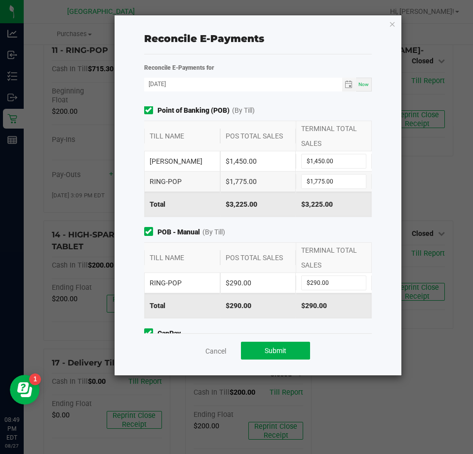
scroll to position [0, 0]
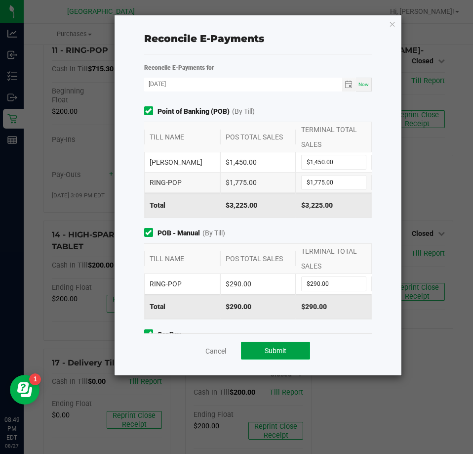
click at [253, 341] on button "Submit" at bounding box center [275, 350] width 69 height 18
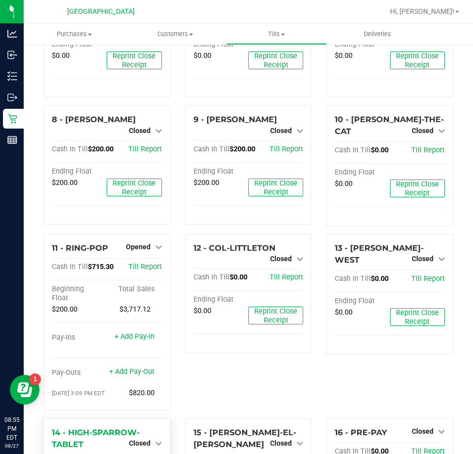
scroll to position [346, 0]
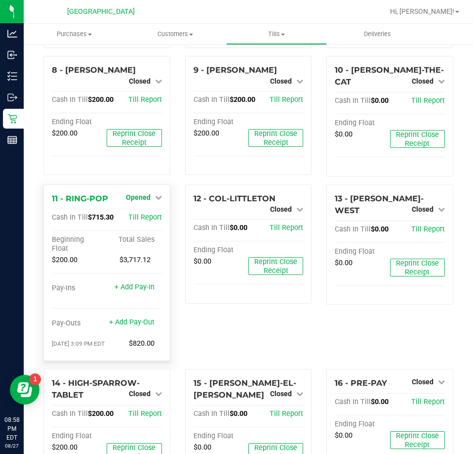
click at [126, 193] on span "Opened" at bounding box center [138, 197] width 25 height 8
click at [143, 193] on span "Opened" at bounding box center [138, 197] width 25 height 8
click at [138, 213] on link "Close Till" at bounding box center [139, 217] width 27 height 8
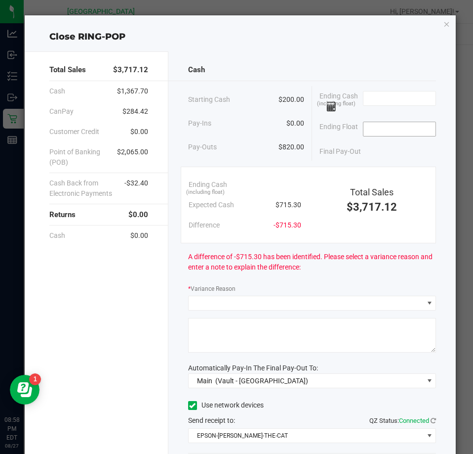
click at [393, 124] on input at bounding box center [400, 129] width 73 height 14
click at [393, 105] on span at bounding box center [400, 98] width 74 height 15
click at [393, 103] on input at bounding box center [400, 98] width 73 height 14
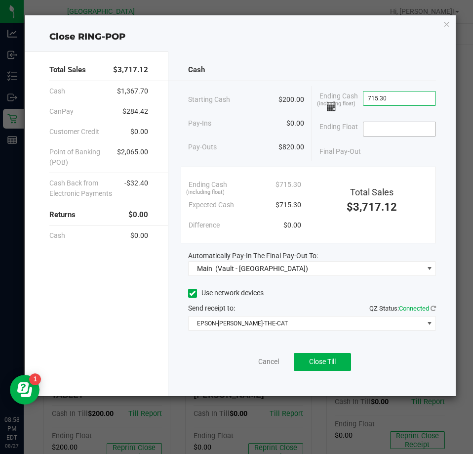
type input "$715.30"
click at [417, 124] on input at bounding box center [400, 129] width 73 height 14
type input "$200.00"
click at [351, 373] on div "Cancel Close Till" at bounding box center [312, 359] width 248 height 38
click at [323, 365] on span "Close Till" at bounding box center [322, 361] width 27 height 8
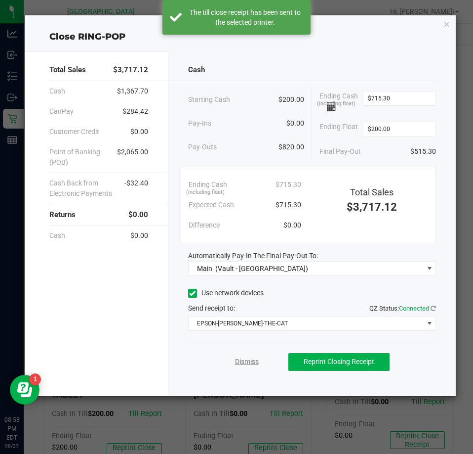
click at [253, 366] on link "Dismiss" at bounding box center [247, 361] width 24 height 10
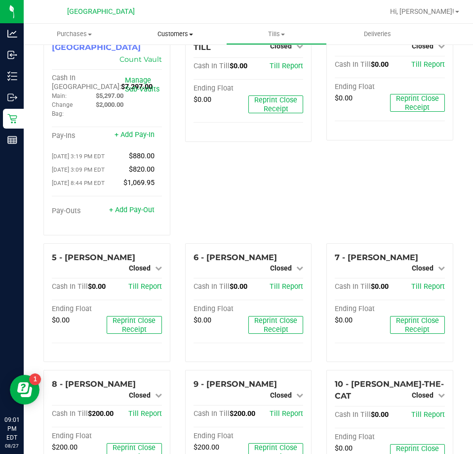
scroll to position [49, 0]
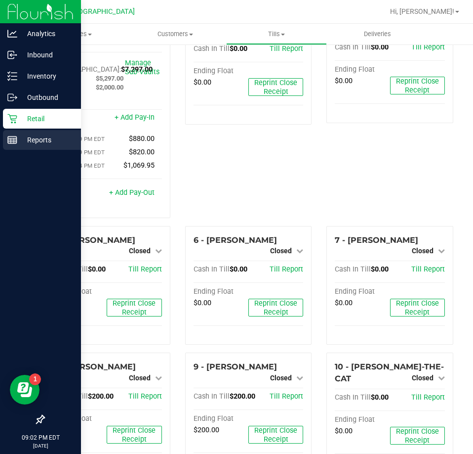
click at [25, 146] on div "Reports" at bounding box center [42, 140] width 78 height 20
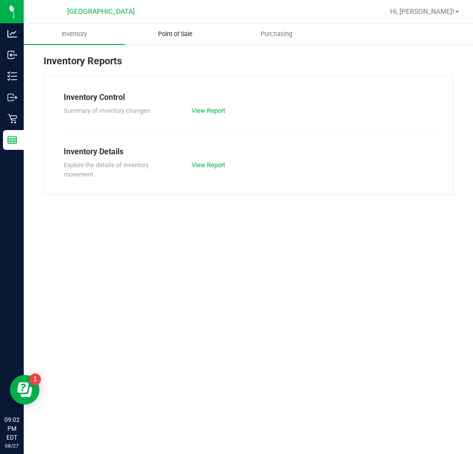
click at [177, 37] on span "Point of Sale" at bounding box center [175, 34] width 61 height 9
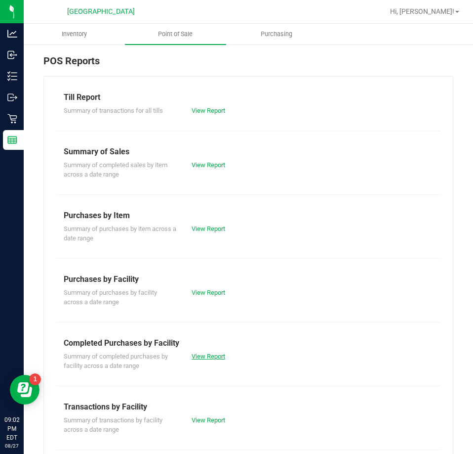
click at [211, 358] on link "View Report" at bounding box center [209, 355] width 34 height 7
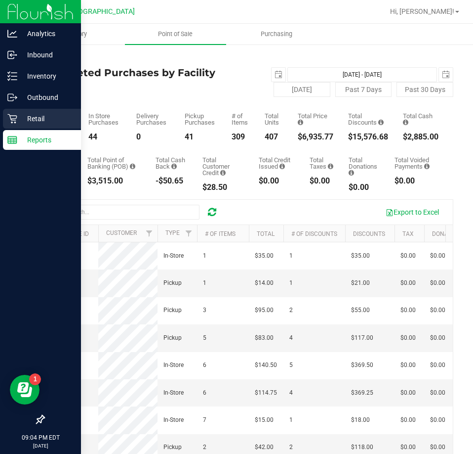
click at [7, 111] on div "Retail" at bounding box center [42, 119] width 78 height 20
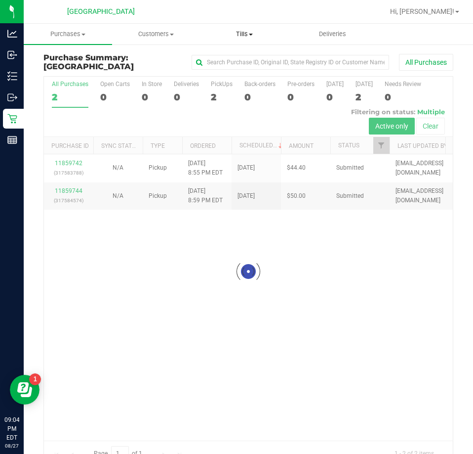
click at [239, 34] on span "Tills" at bounding box center [244, 34] width 87 height 9
click at [233, 62] on span "Manage tills" at bounding box center [233, 59] width 67 height 8
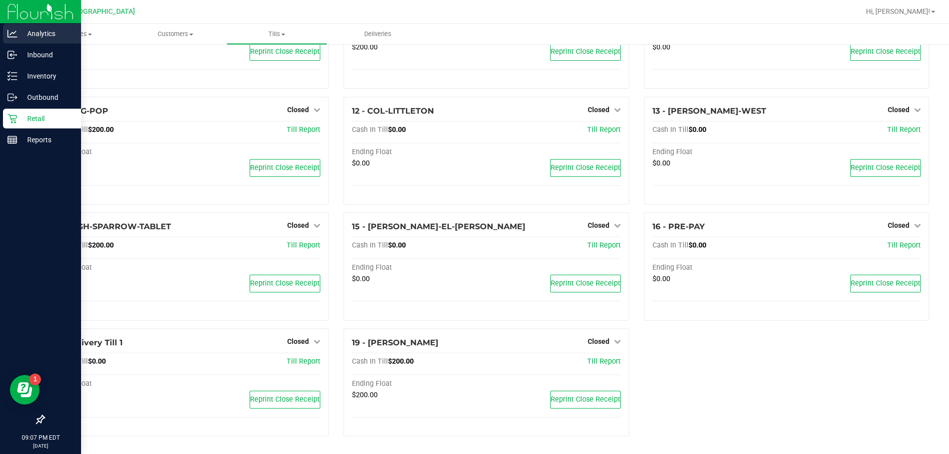
scroll to position [371, 0]
click at [27, 71] on p "Inventory" at bounding box center [46, 76] width 59 height 12
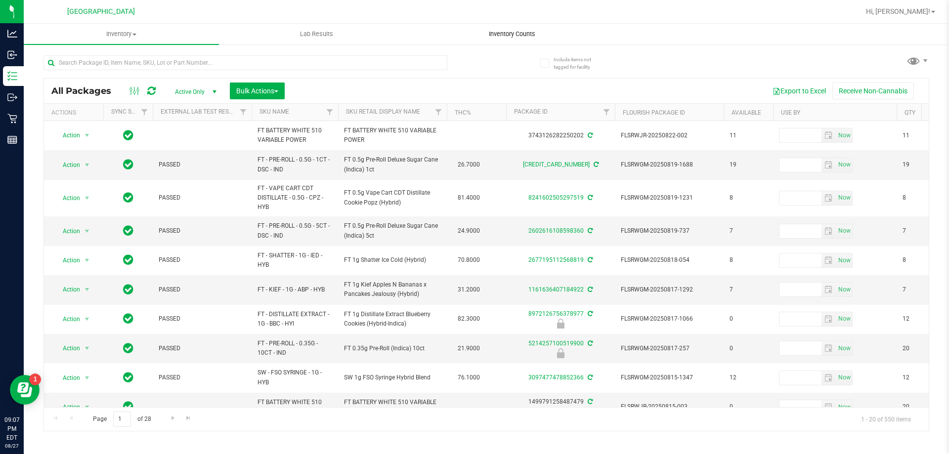
click at [518, 28] on uib-tab-heading "Inventory Counts" at bounding box center [511, 34] width 194 height 20
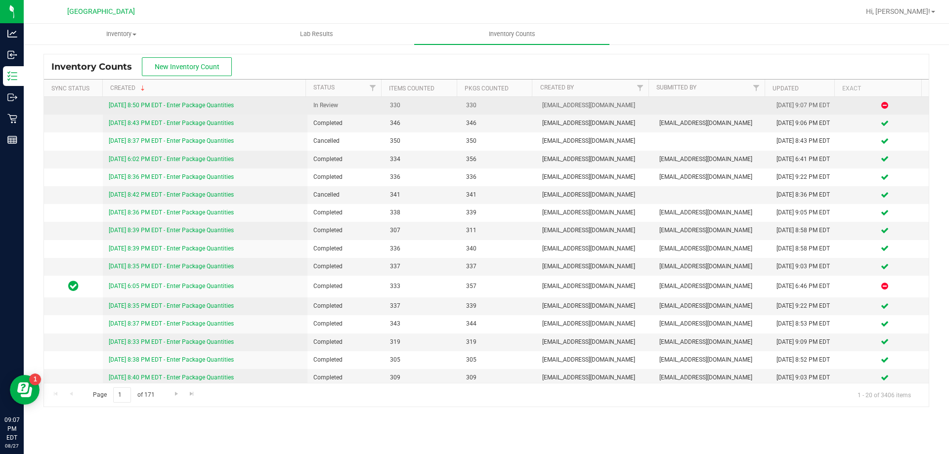
click at [217, 103] on link "8/27/25 8:50 PM EDT - Enter Package Quantities" at bounding box center [171, 105] width 125 height 7
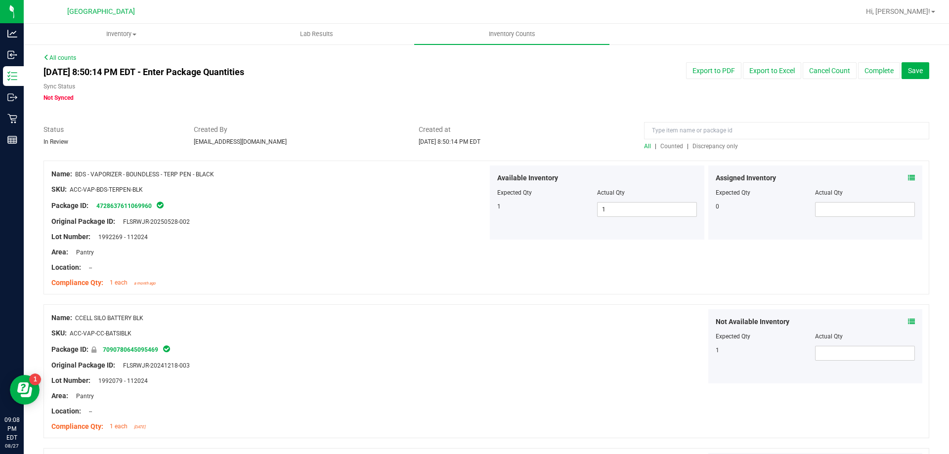
click at [716, 150] on div "All | Counted | Discrepancy only" at bounding box center [786, 146] width 285 height 9
click at [709, 146] on span "Discrepancy only" at bounding box center [714, 146] width 45 height 7
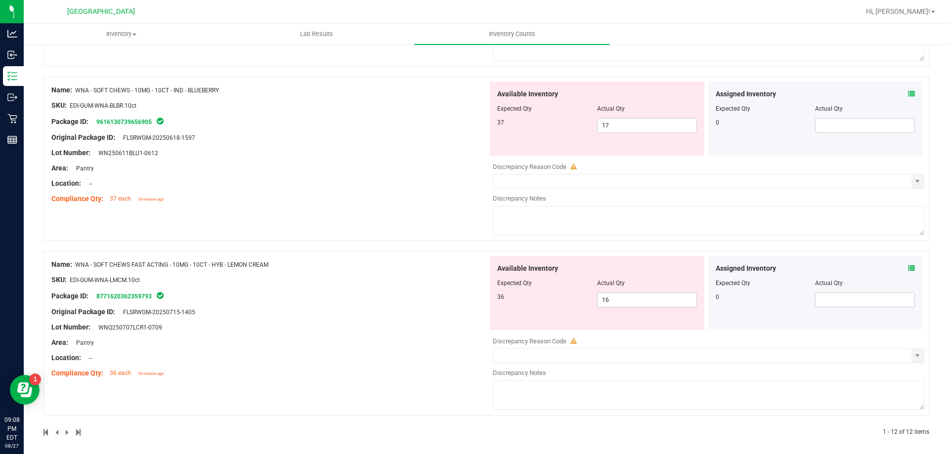
scroll to position [1833, 0]
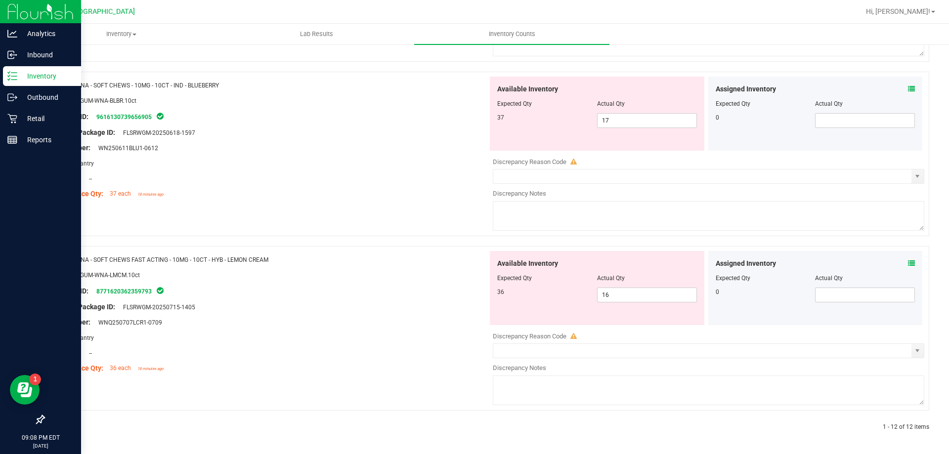
click at [41, 15] on img at bounding box center [40, 11] width 66 height 23
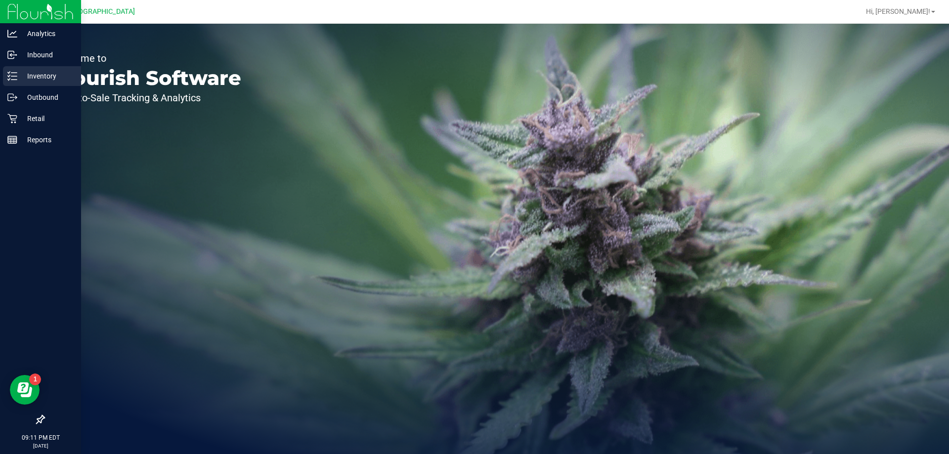
click at [22, 83] on div "Inventory" at bounding box center [42, 76] width 78 height 20
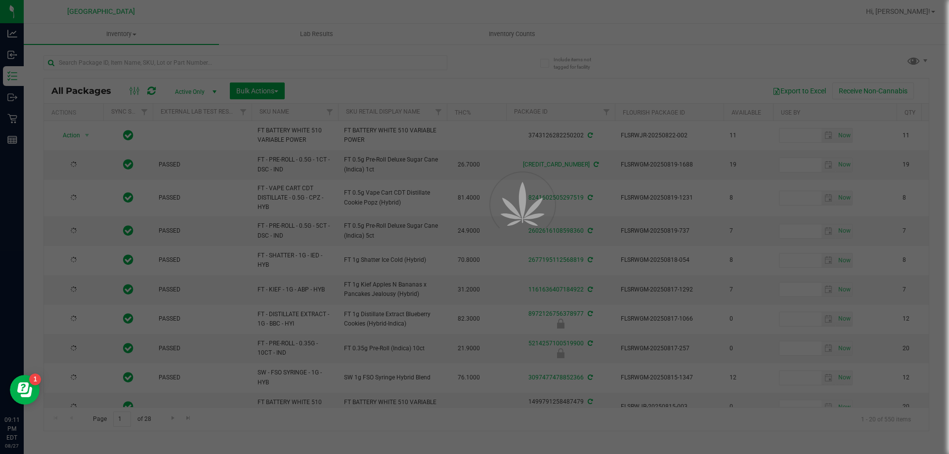
click at [504, 30] on div at bounding box center [474, 227] width 949 height 454
click at [503, 32] on div at bounding box center [474, 227] width 949 height 454
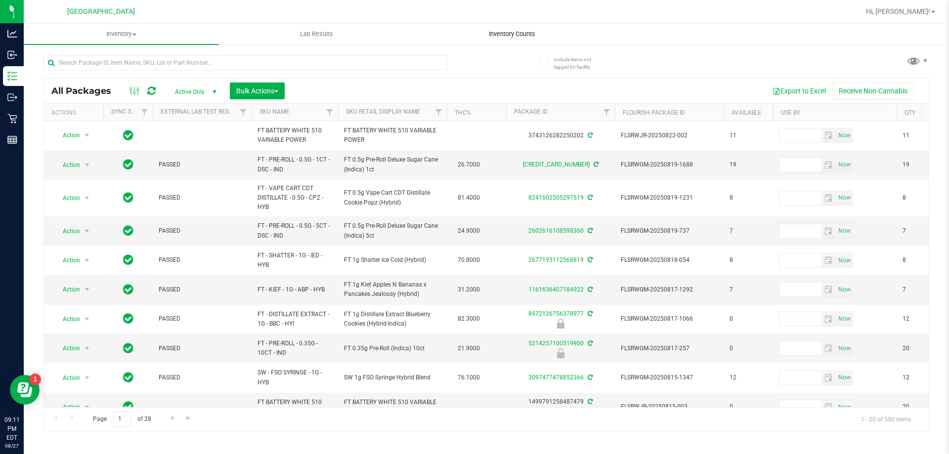
click at [499, 37] on span "Inventory Counts" at bounding box center [511, 34] width 73 height 9
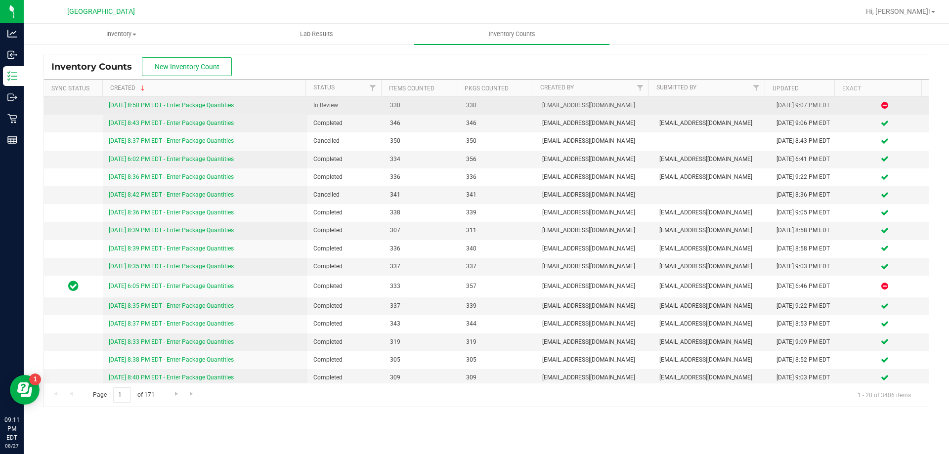
click at [212, 106] on link "8/27/25 8:50 PM EDT - Enter Package Quantities" at bounding box center [171, 105] width 125 height 7
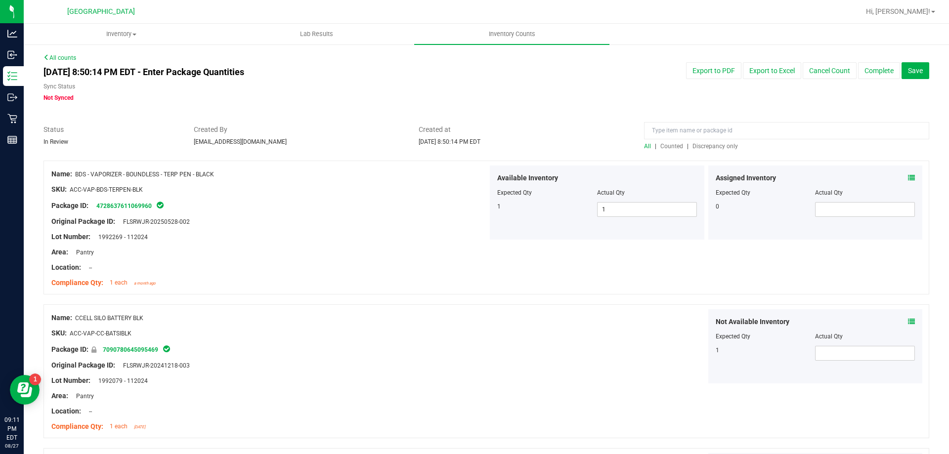
click at [708, 150] on div "All | Counted | Discrepancy only" at bounding box center [786, 146] width 285 height 9
click at [708, 146] on span "Discrepancy only" at bounding box center [714, 146] width 45 height 7
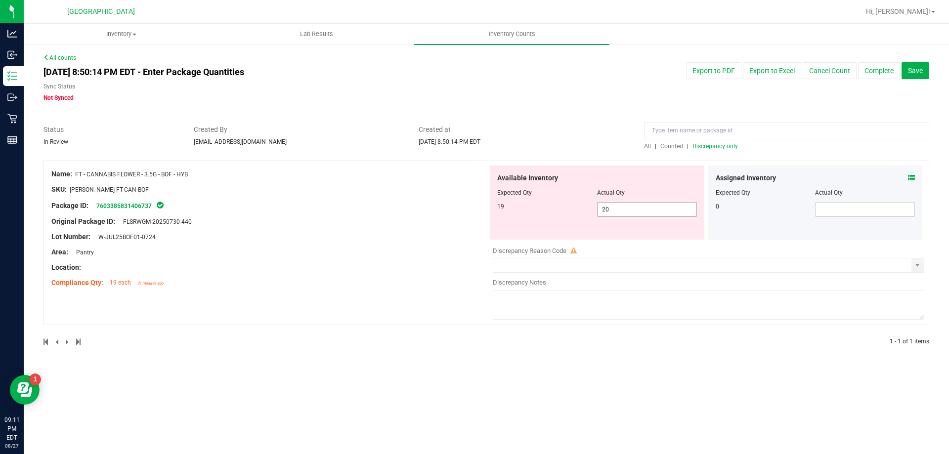
click at [631, 214] on span "20 20" at bounding box center [647, 209] width 100 height 15
type input "2"
type input "19"
click at [442, 325] on div "All counts Aug 27, 2025 8:50:14 PM EDT - Enter Package Quantities Sync Status N…" at bounding box center [485, 205] width 885 height 305
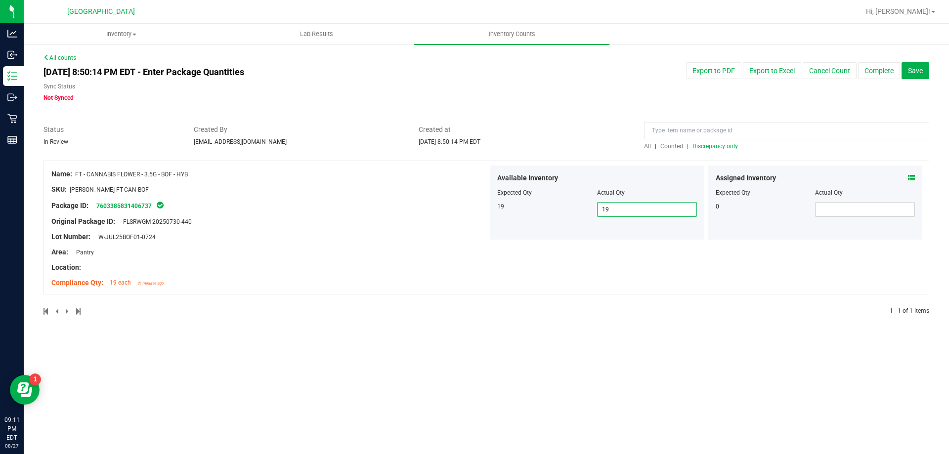
click at [620, 215] on span "19 19" at bounding box center [647, 209] width 100 height 15
type input "1"
type input "20"
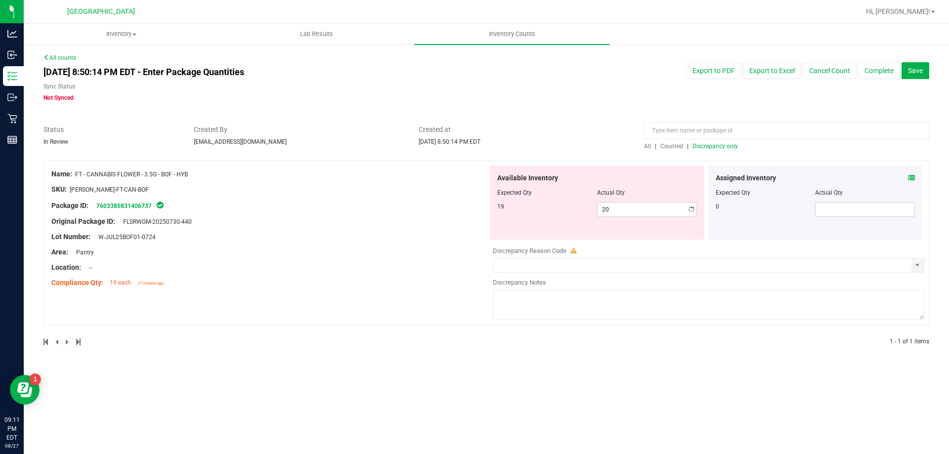
click at [609, 296] on div "Name: FT - CANNABIS FLOWER - 3.5G - BOF - HYB SKU: FLO-BUD-FT-CAN-BOF Package I…" at bounding box center [485, 248] width 885 height 174
click at [637, 257] on div at bounding box center [708, 256] width 431 height 2
click at [916, 262] on span "select" at bounding box center [917, 265] width 8 height 8
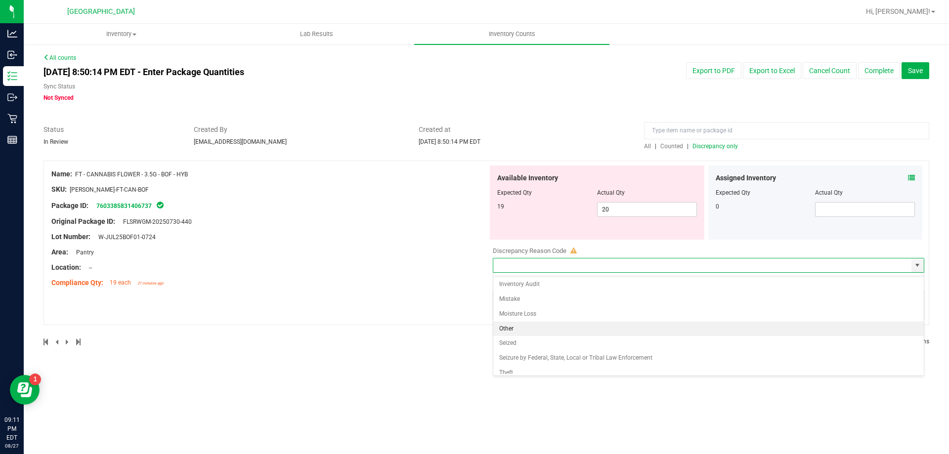
scroll to position [18, 0]
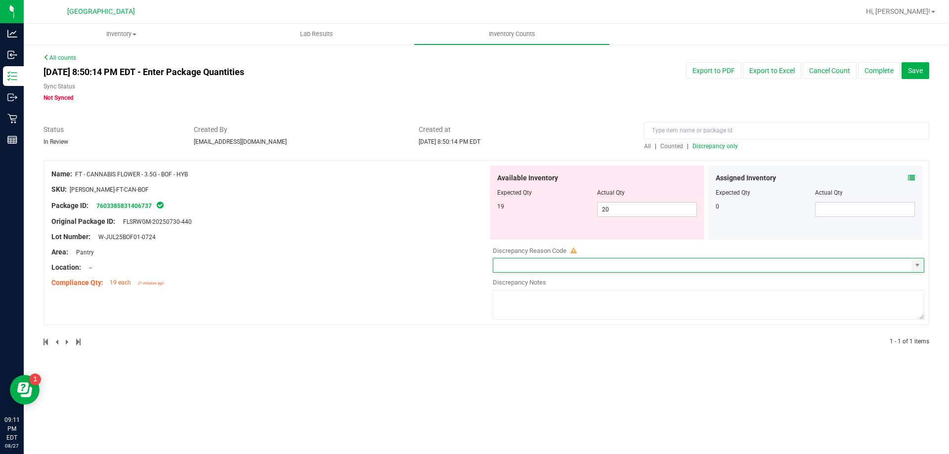
click at [426, 353] on div at bounding box center [485, 354] width 885 height 10
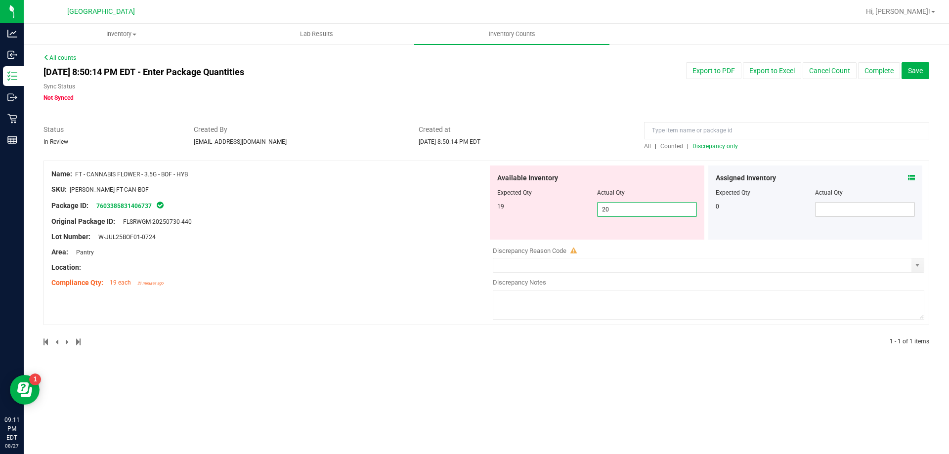
click at [613, 207] on span "20 20" at bounding box center [647, 209] width 100 height 15
type input "2"
type input "19"
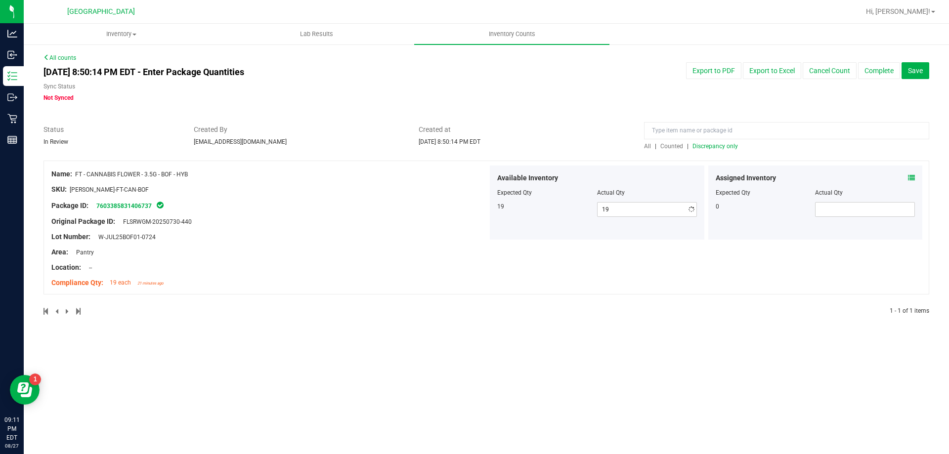
drag, startPoint x: 286, startPoint y: 239, endPoint x: 297, endPoint y: 230, distance: 14.1
click at [291, 233] on div "Lot Number: W-JUL25BOF01-0724" at bounding box center [269, 237] width 436 height 10
click at [920, 64] on button "Save" at bounding box center [915, 70] width 28 height 17
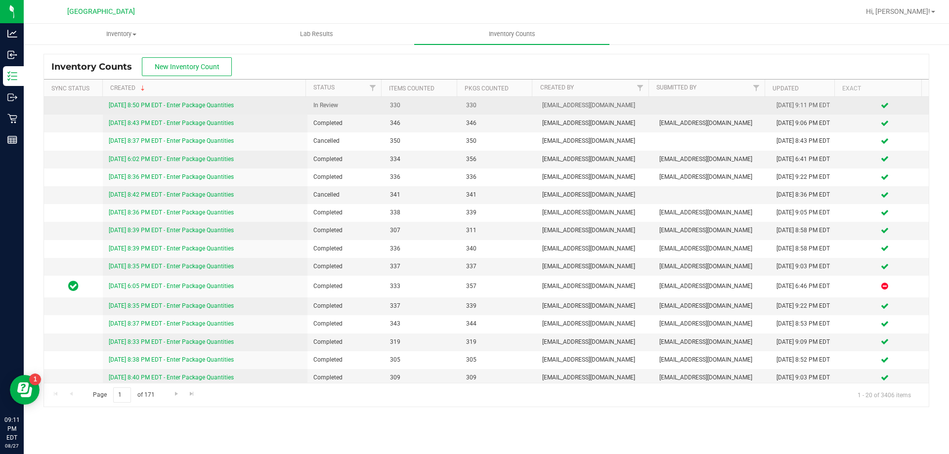
click at [138, 107] on link "8/27/25 8:50 PM EDT - Enter Package Quantities" at bounding box center [171, 105] width 125 height 7
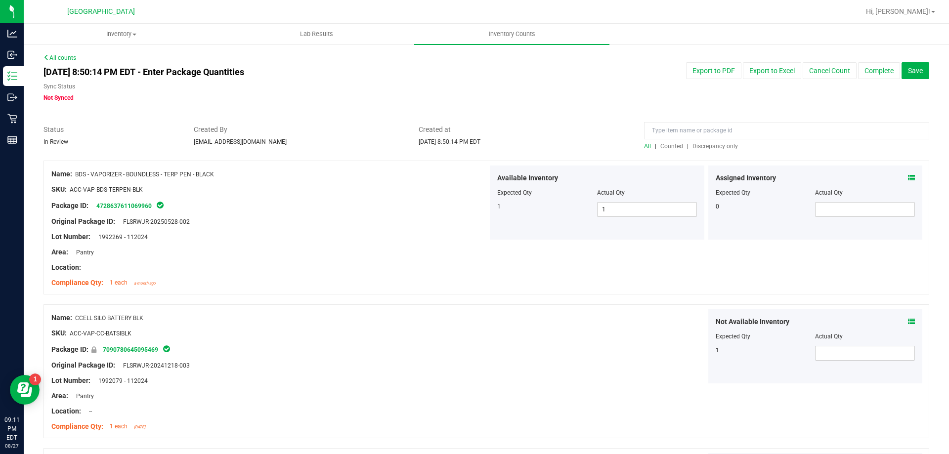
click at [704, 143] on span "Discrepancy only" at bounding box center [714, 146] width 45 height 7
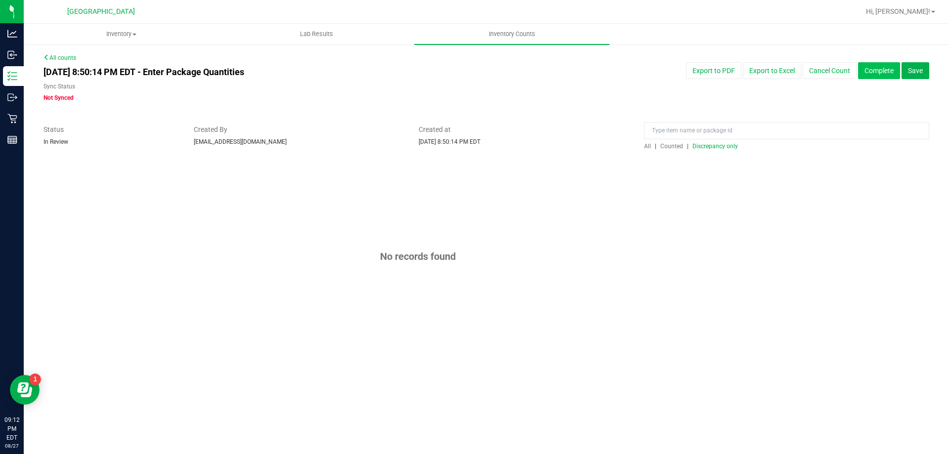
click at [881, 67] on button "Complete" at bounding box center [879, 70] width 42 height 17
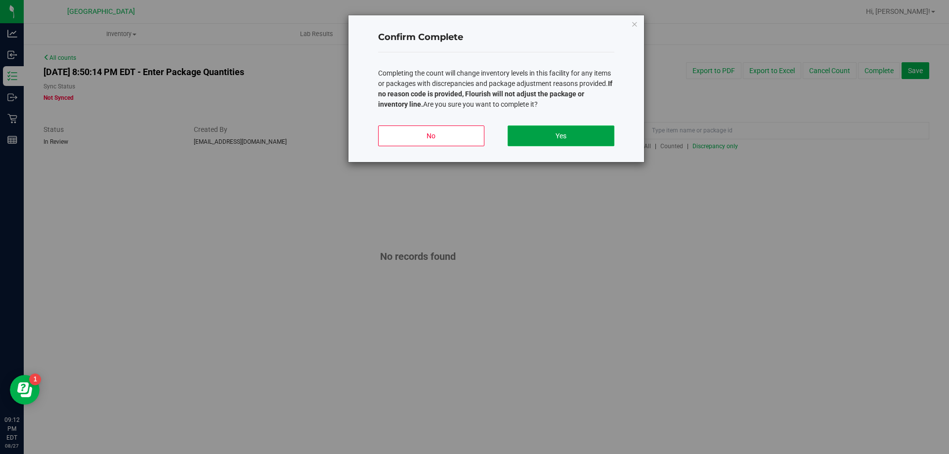
click at [568, 139] on button "Yes" at bounding box center [560, 135] width 106 height 21
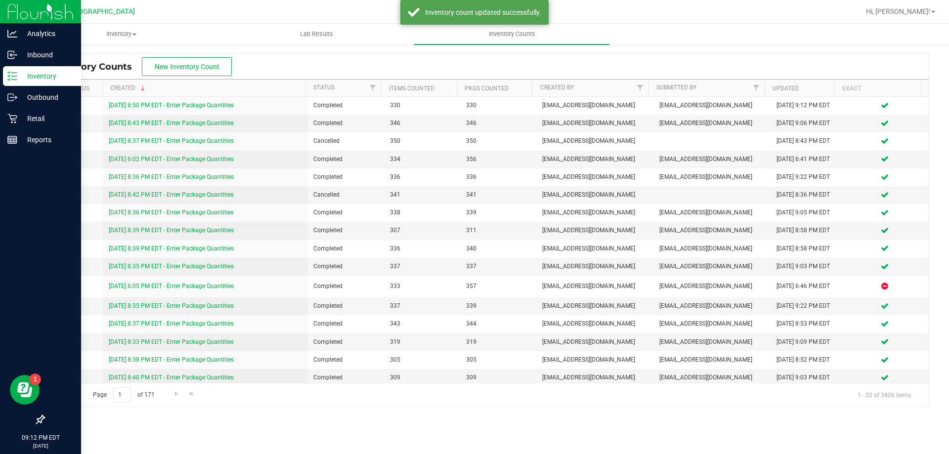
click at [24, 83] on div "Inventory" at bounding box center [42, 76] width 78 height 20
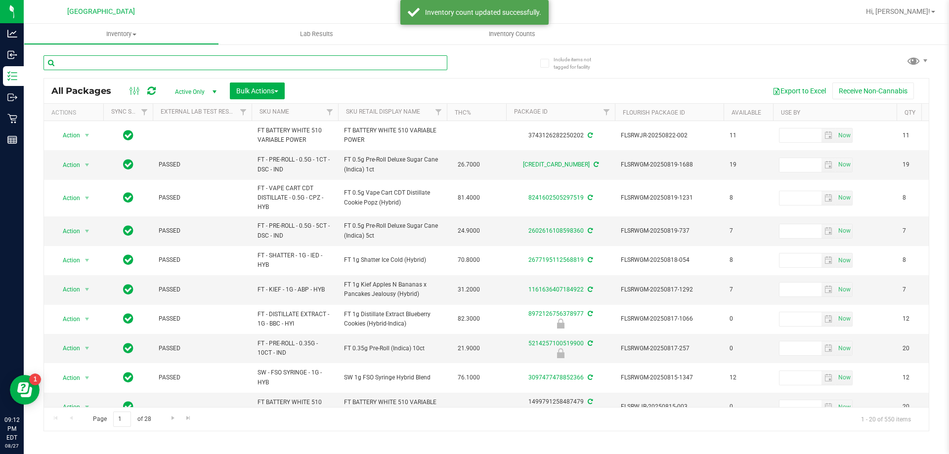
click at [110, 63] on input "text" at bounding box center [245, 62] width 404 height 15
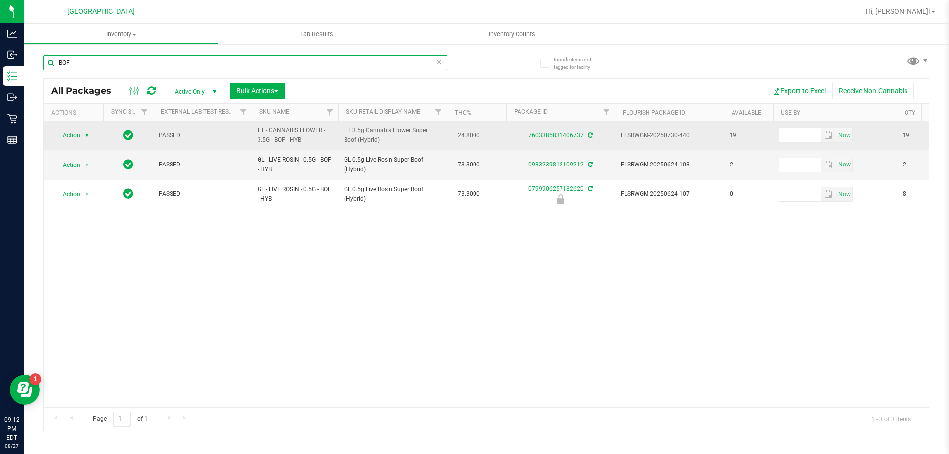
type input "BOF"
click at [69, 141] on span "Action" at bounding box center [67, 135] width 27 height 14
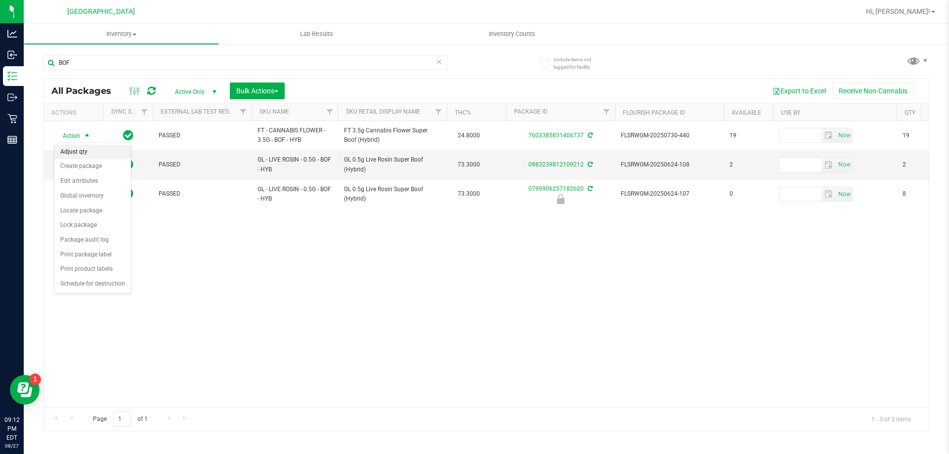
click at [87, 148] on li "Adjust qty" at bounding box center [92, 152] width 77 height 15
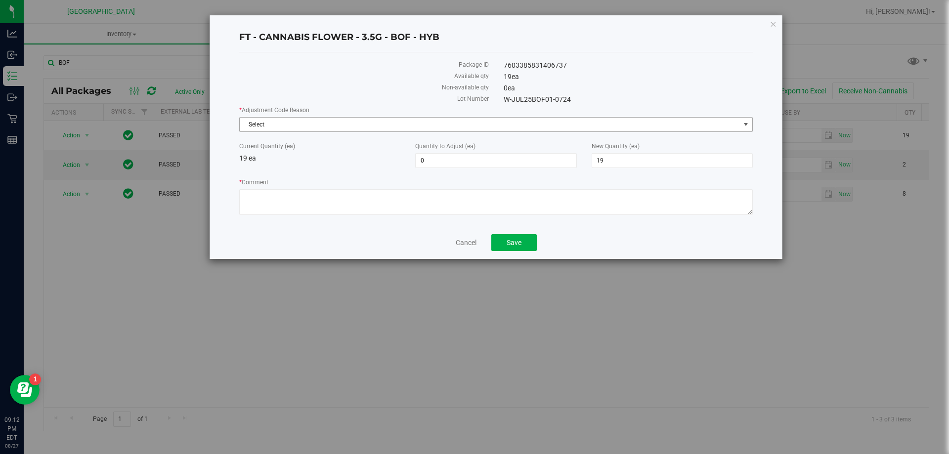
click at [309, 127] on span "Select" at bounding box center [490, 125] width 500 height 14
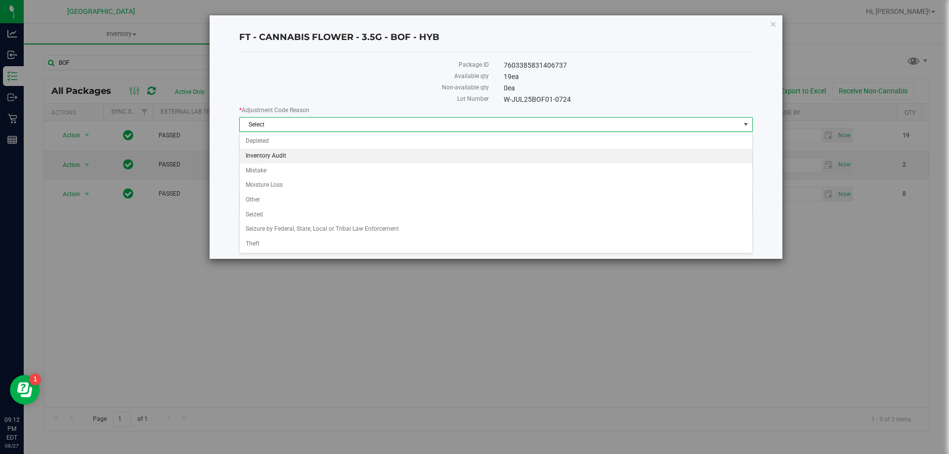
click at [259, 154] on li "Inventory Audit" at bounding box center [496, 156] width 512 height 15
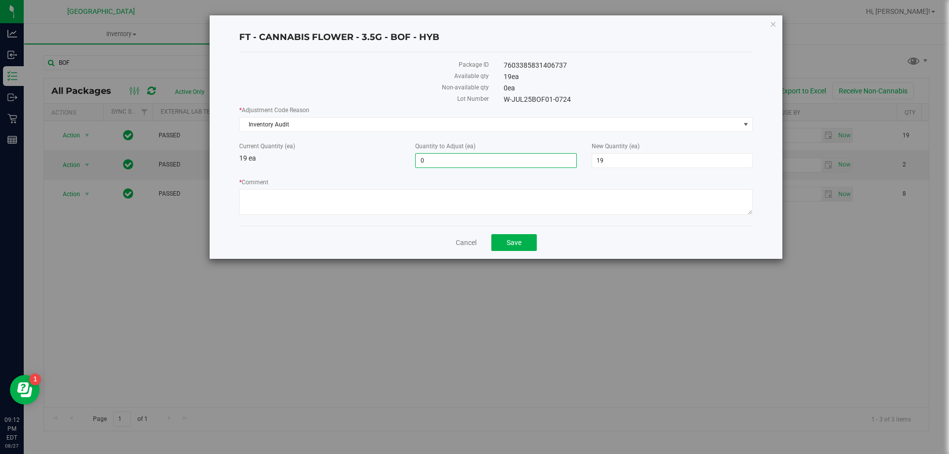
click at [430, 165] on span "0 0" at bounding box center [495, 160] width 161 height 15
type input "20"
type input "39"
click at [400, 210] on textarea "* Comment" at bounding box center [495, 202] width 513 height 26
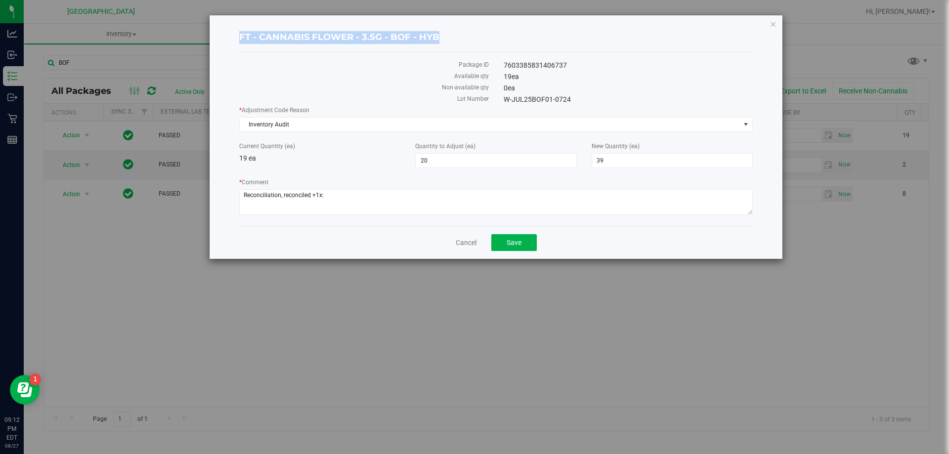
drag, startPoint x: 461, startPoint y: 36, endPoint x: 241, endPoint y: 37, distance: 220.8
click at [241, 37] on h4 "FT - CANNABIS FLOWER - 3.5G - BOF - HYB" at bounding box center [495, 37] width 513 height 13
copy h4 "FT - CANNABIS FLOWER - 3.5G - BOF - HYB"
click at [328, 195] on textarea "* Comment" at bounding box center [495, 202] width 513 height 26
paste textarea "FT - CANNABIS FLOWER - 3.5G - BOF - HYB"
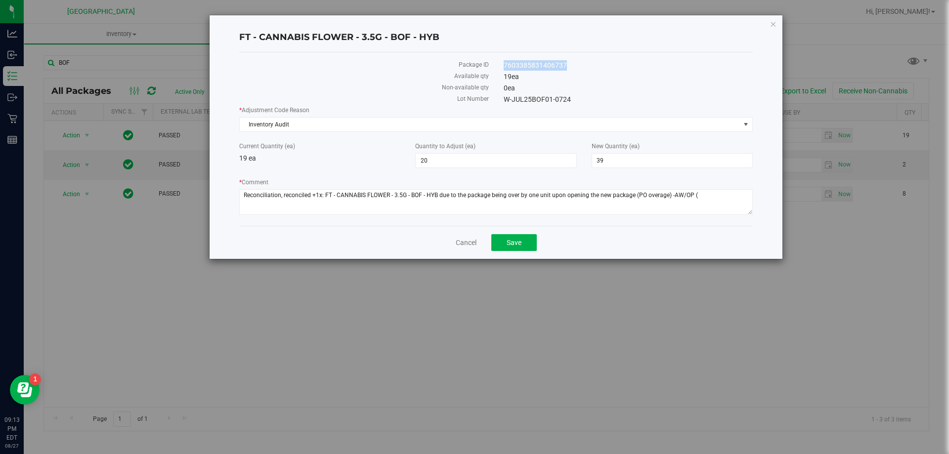
drag, startPoint x: 571, startPoint y: 62, endPoint x: 500, endPoint y: 65, distance: 70.7
click at [500, 65] on div "7603385831406737" at bounding box center [628, 65] width 264 height 10
copy div "7603385831406737"
click at [714, 193] on textarea "* Comment" at bounding box center [495, 202] width 513 height 26
paste textarea "7603385831406737"
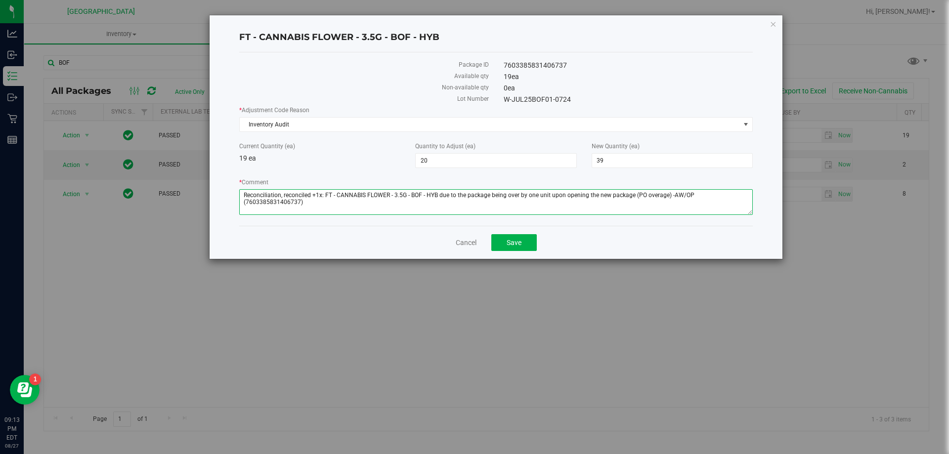
type textarea "Reconciliation, reconciled +1x: FT - CANNABIS FLOWER - 3.5G - BOF - HYB due to …"
click at [508, 251] on div "Cancel Save" at bounding box center [495, 242] width 513 height 33
click at [476, 160] on span "20 20" at bounding box center [495, 160] width 161 height 15
type input "2"
type input "1"
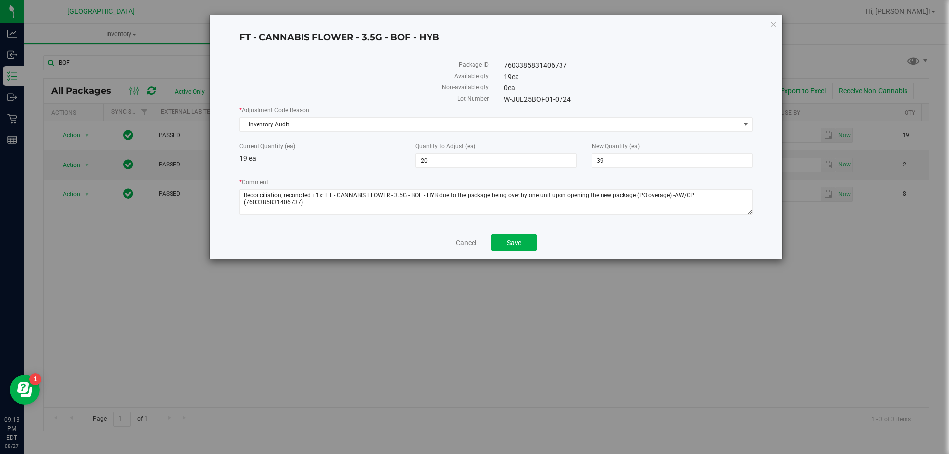
type input "1"
type input "20"
click at [343, 154] on div "Current Quantity (ea) 19 ea" at bounding box center [320, 153] width 176 height 22
click at [518, 241] on span "Save" at bounding box center [513, 243] width 15 height 8
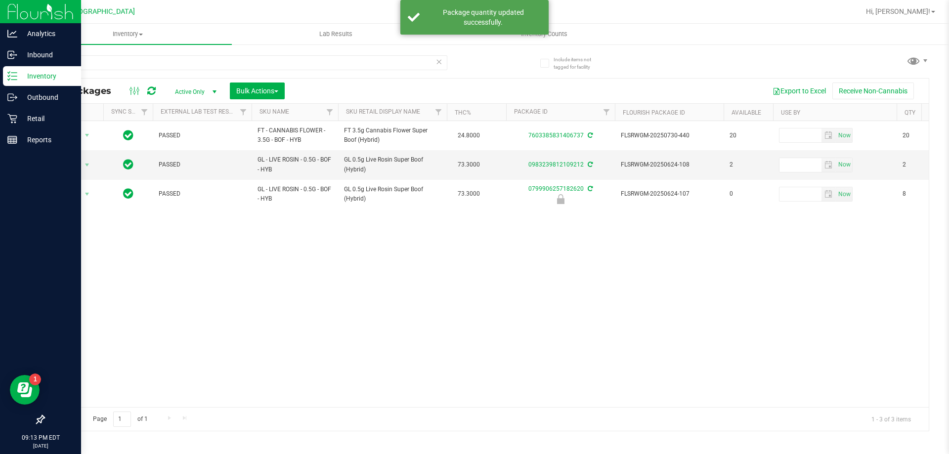
click at [20, 13] on img at bounding box center [40, 11] width 66 height 23
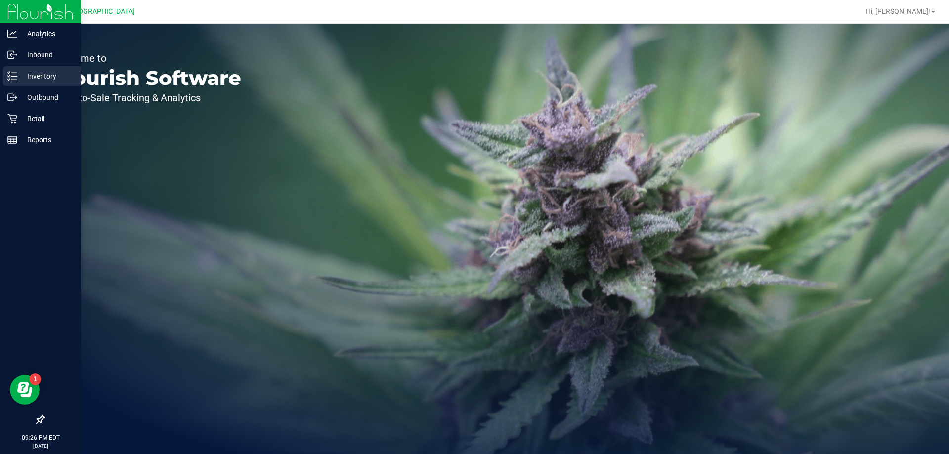
click at [39, 71] on p "Inventory" at bounding box center [46, 76] width 59 height 12
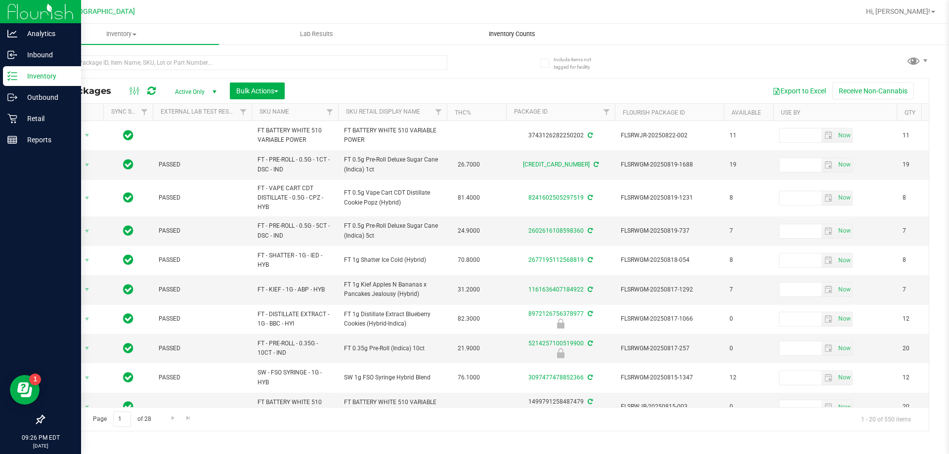
click at [516, 37] on span "Inventory Counts" at bounding box center [511, 34] width 73 height 9
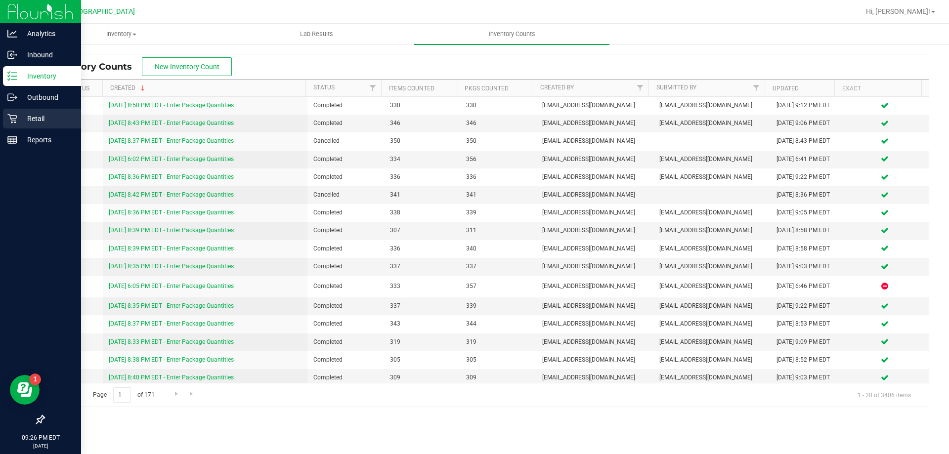
click at [24, 117] on p "Retail" at bounding box center [46, 119] width 59 height 12
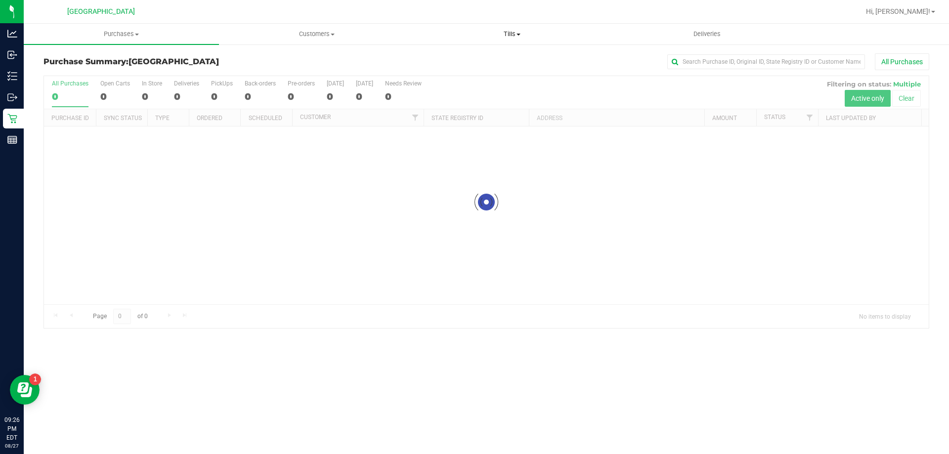
click at [517, 34] on span at bounding box center [518, 35] width 4 height 2
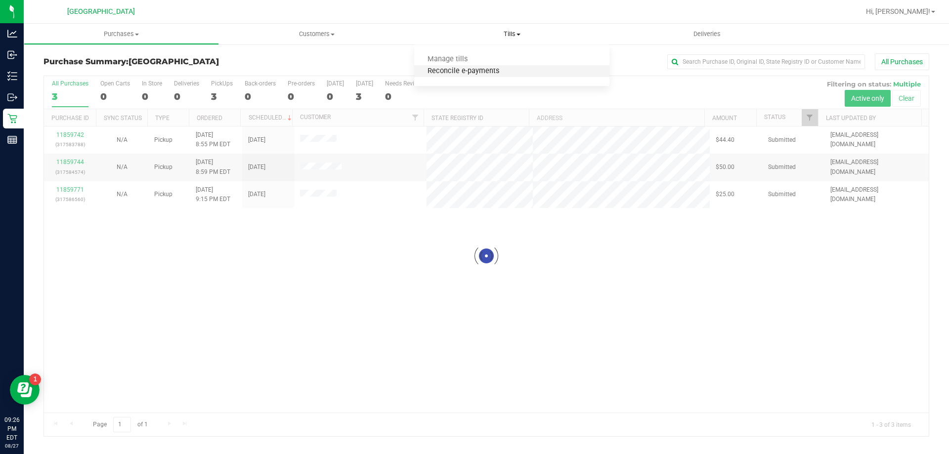
click at [470, 67] on span "Reconcile e-payments" at bounding box center [463, 71] width 98 height 8
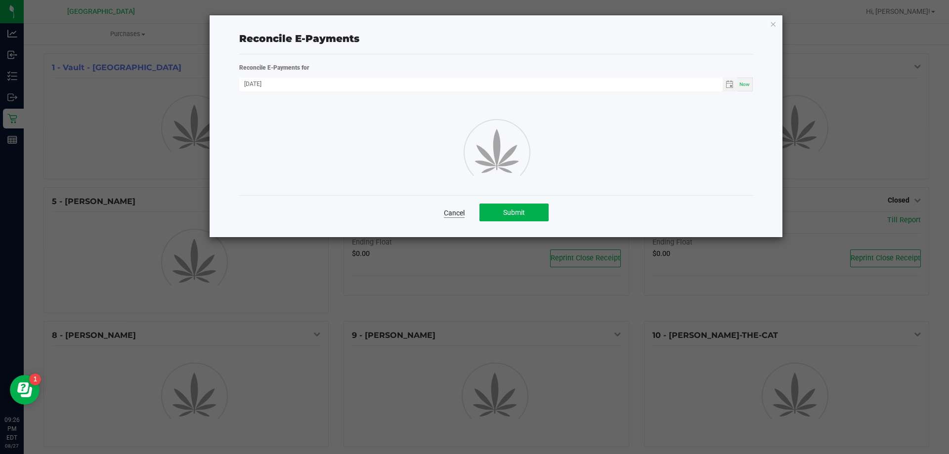
click at [455, 212] on link "Cancel" at bounding box center [454, 213] width 21 height 10
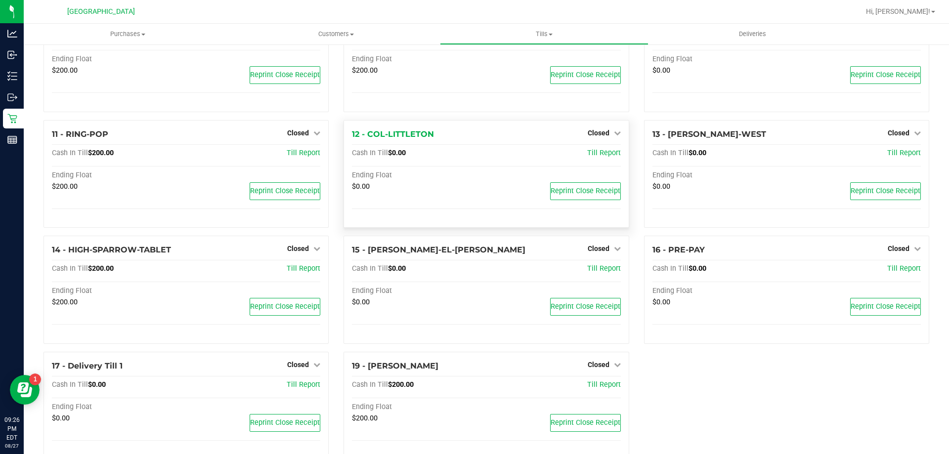
scroll to position [371, 0]
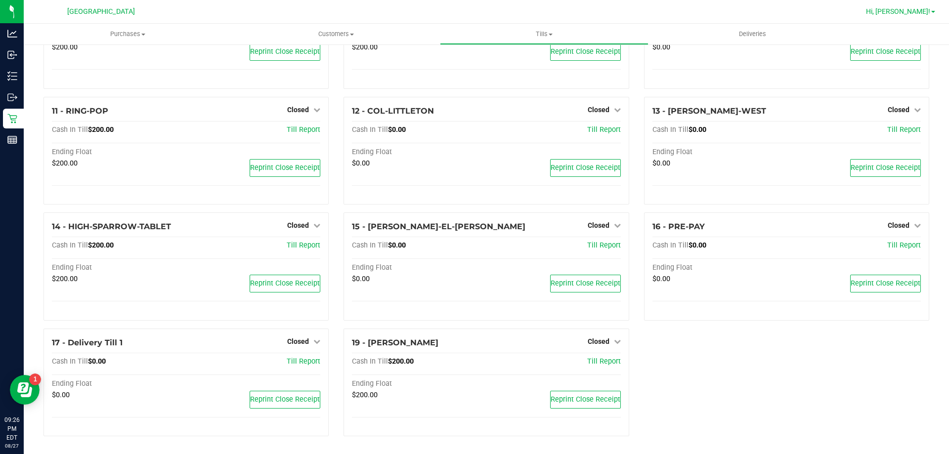
click at [919, 10] on span "Hi, [PERSON_NAME]!" at bounding box center [898, 11] width 64 height 8
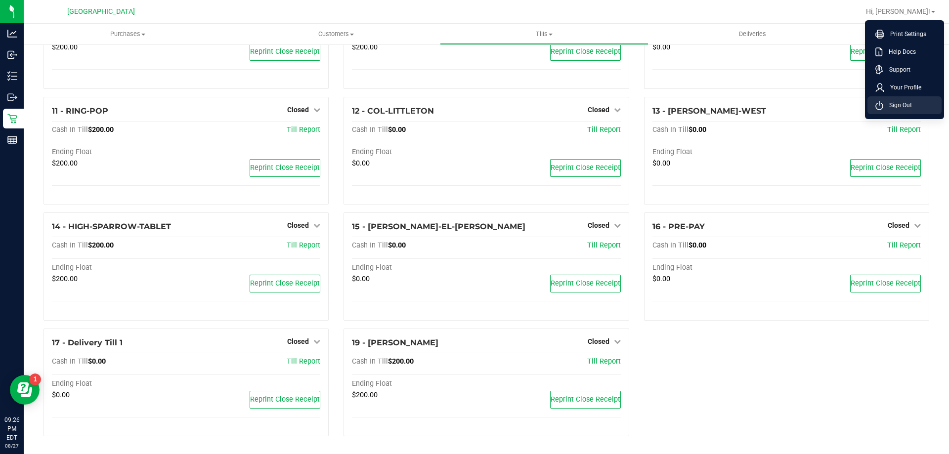
click at [888, 102] on span "Sign Out" at bounding box center [897, 105] width 29 height 10
